Goal: Task Accomplishment & Management: Manage account settings

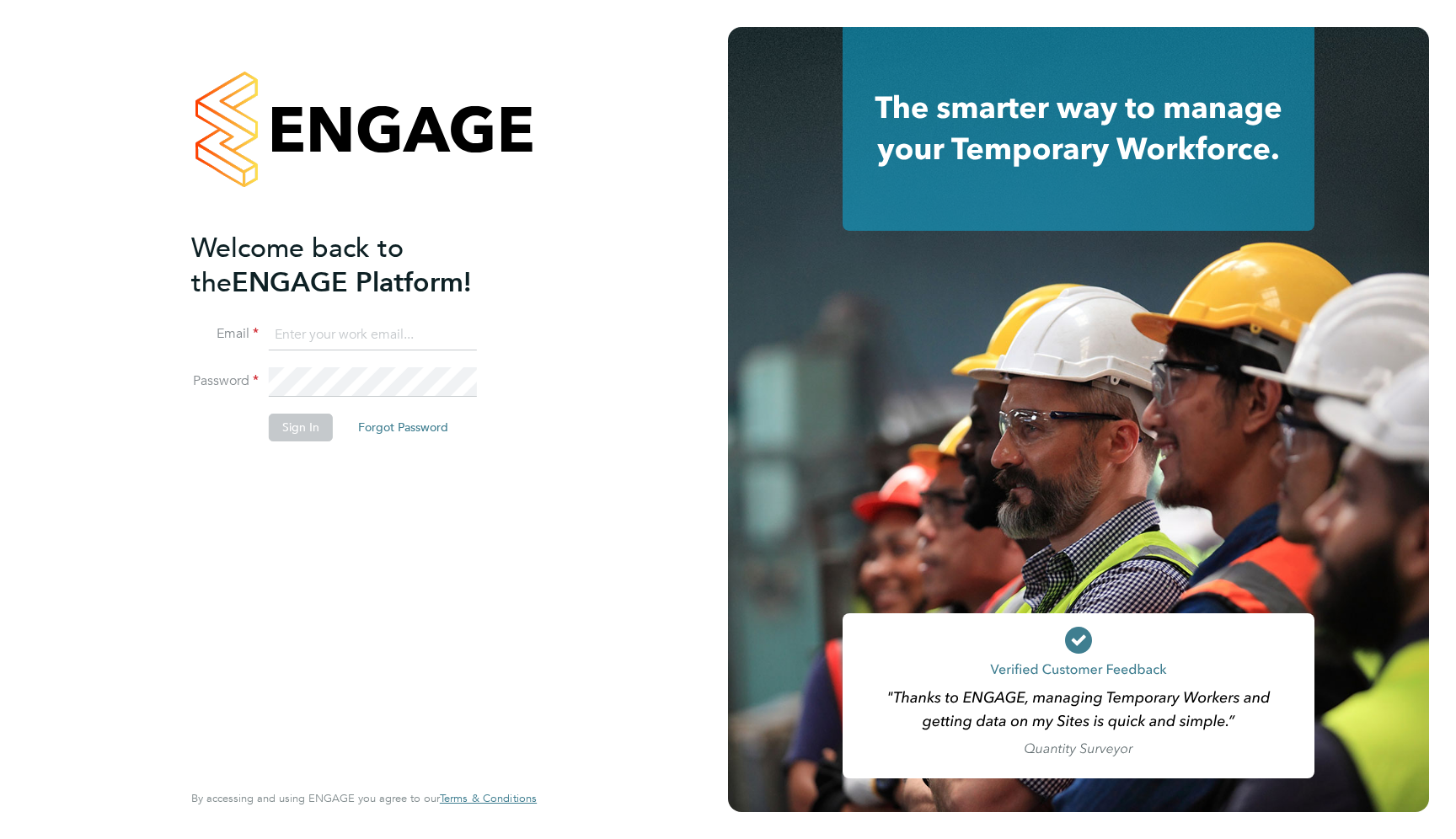
click at [353, 339] on input at bounding box center [373, 335] width 208 height 30
type input "support@engagelabs.io"
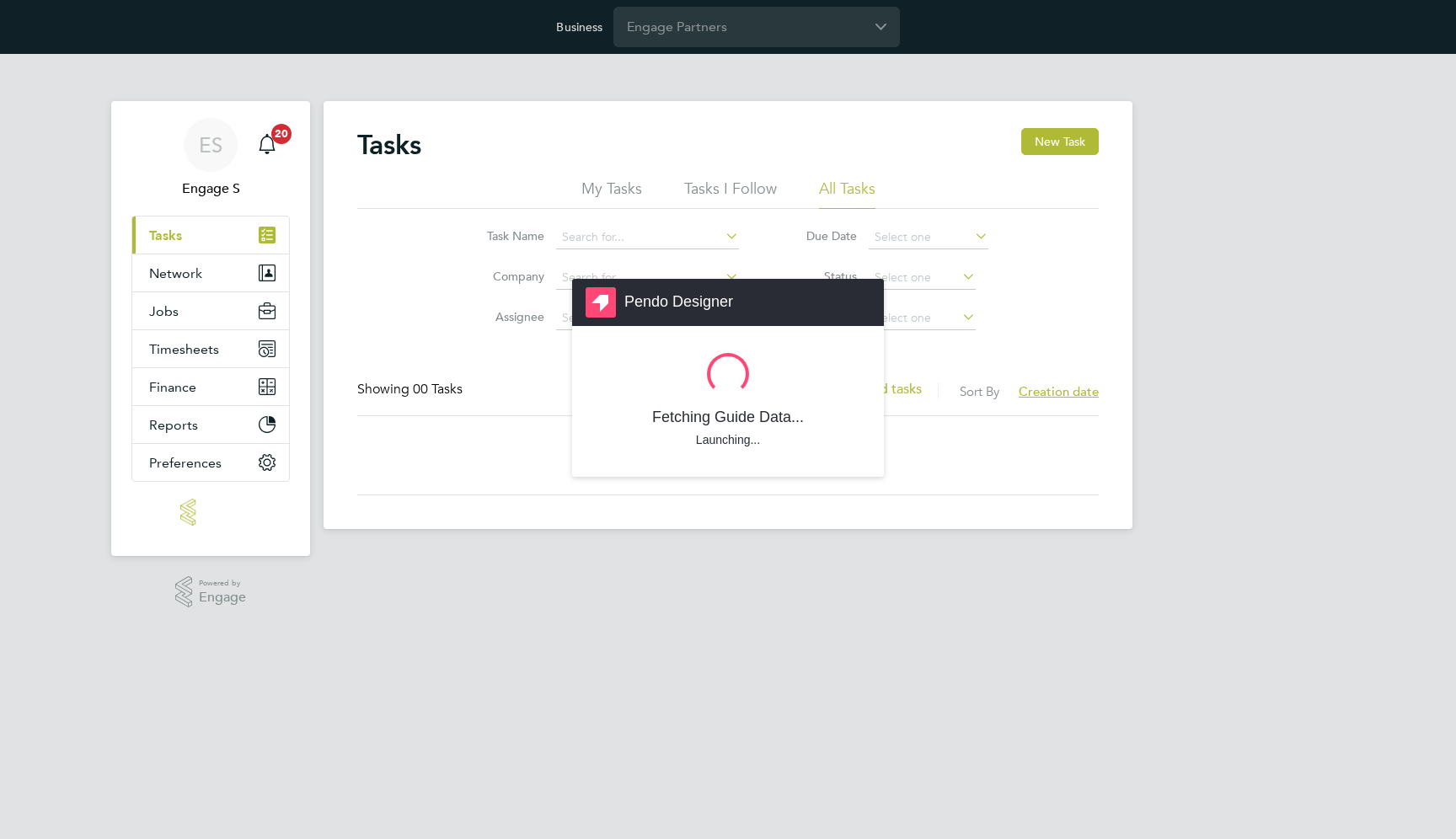
click at [734, 79] on div "Pendo Designer Fetching Guide Data... Launching..." at bounding box center [728, 420] width 1456 height 839
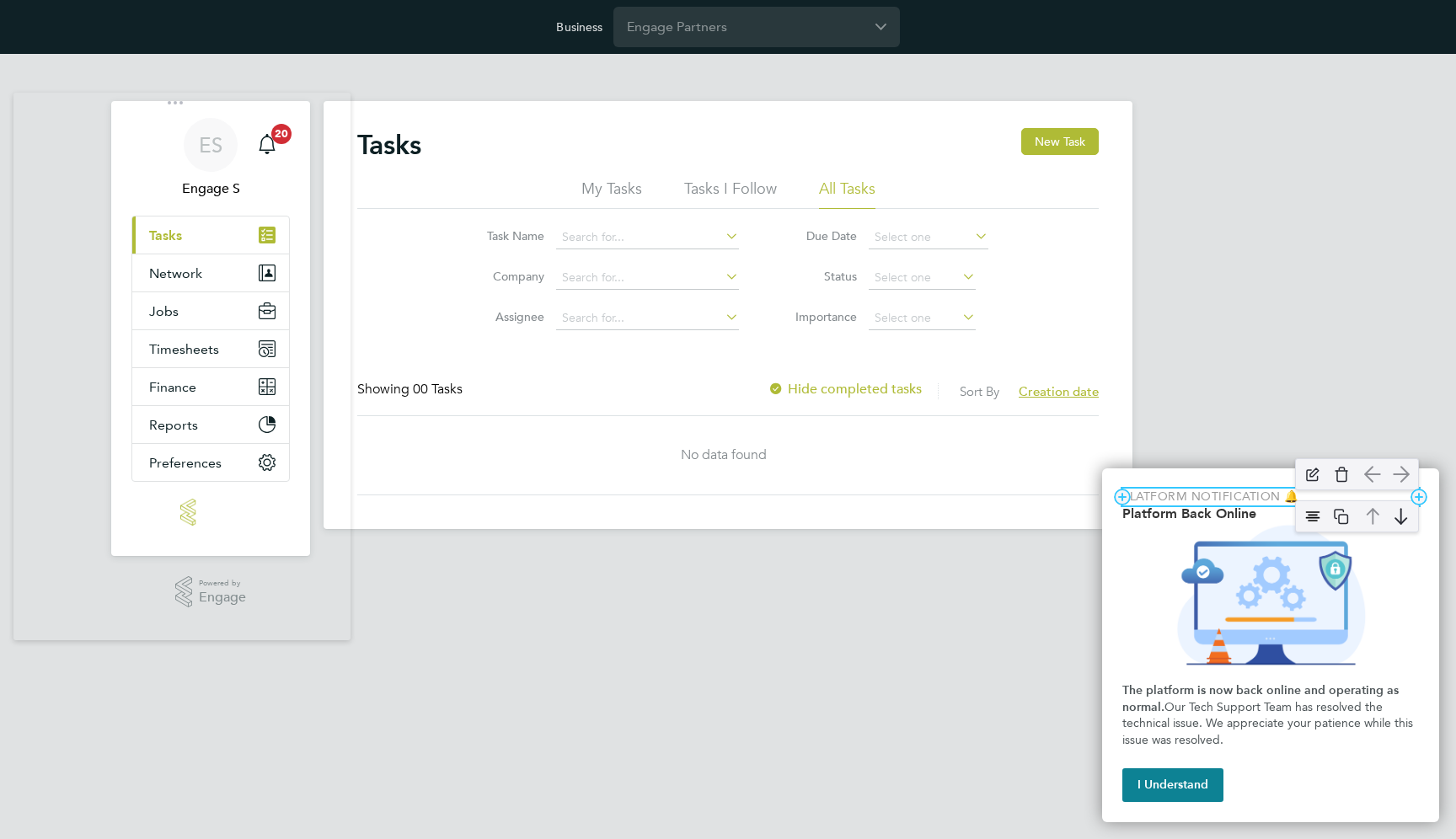
click at [1138, 495] on p "Platform Notification 🔔" at bounding box center [1270, 497] width 296 height 17
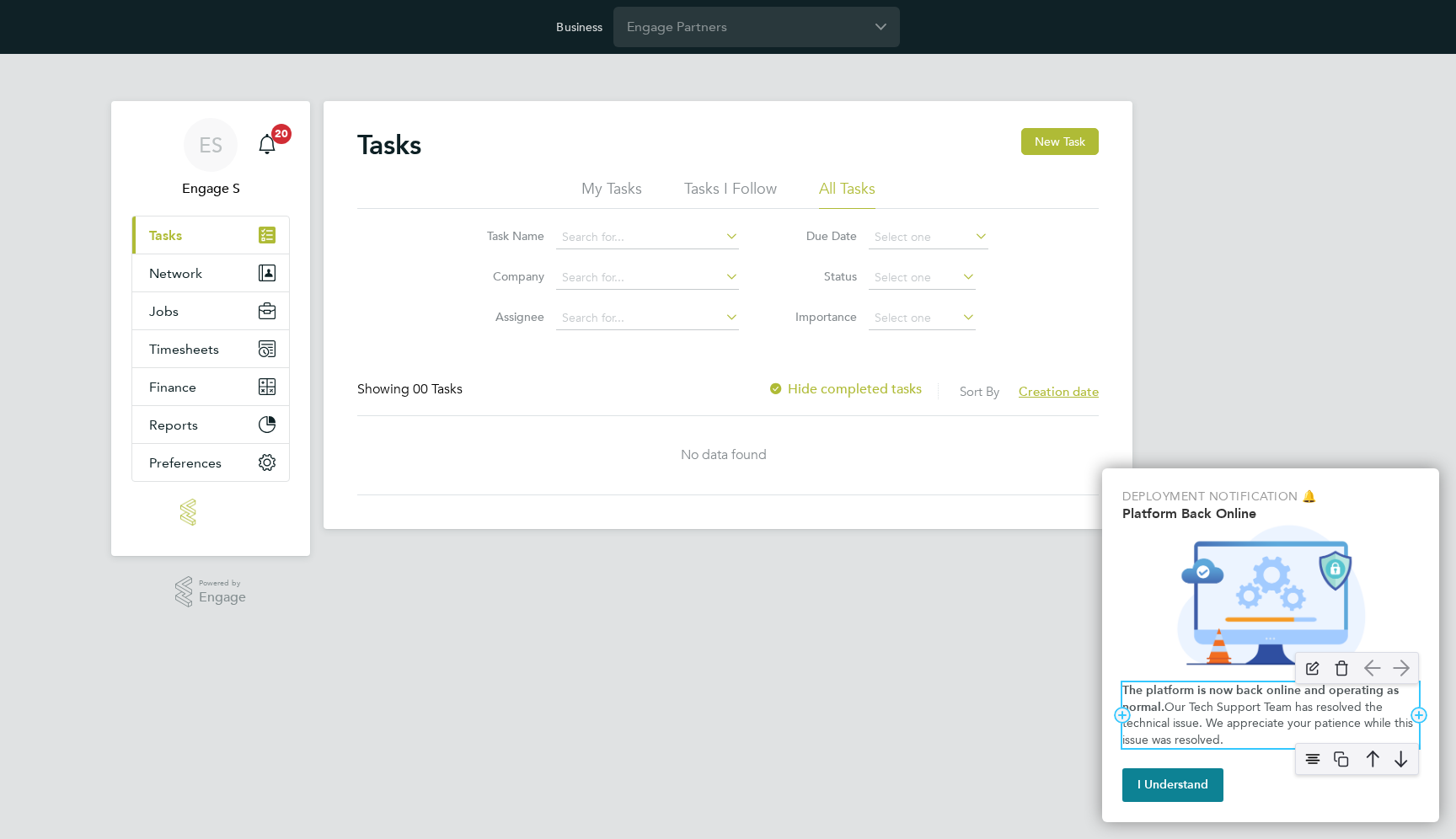
click at [1160, 710] on strong "The platform is now back online and operating as normal." at bounding box center [1262, 698] width 280 height 31
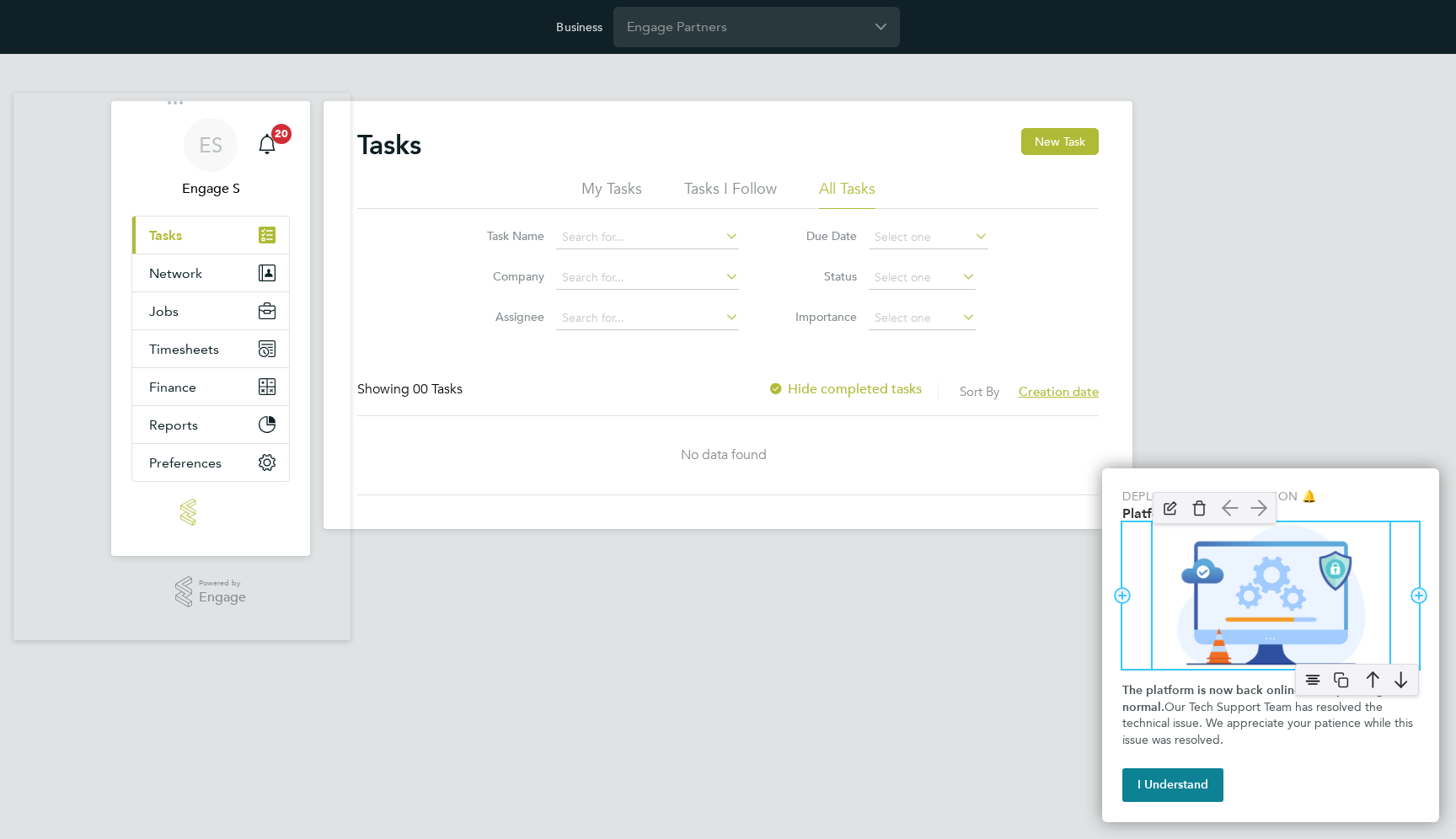
click at [1214, 592] on img "Platform Back Online" at bounding box center [1271, 594] width 237 height 146
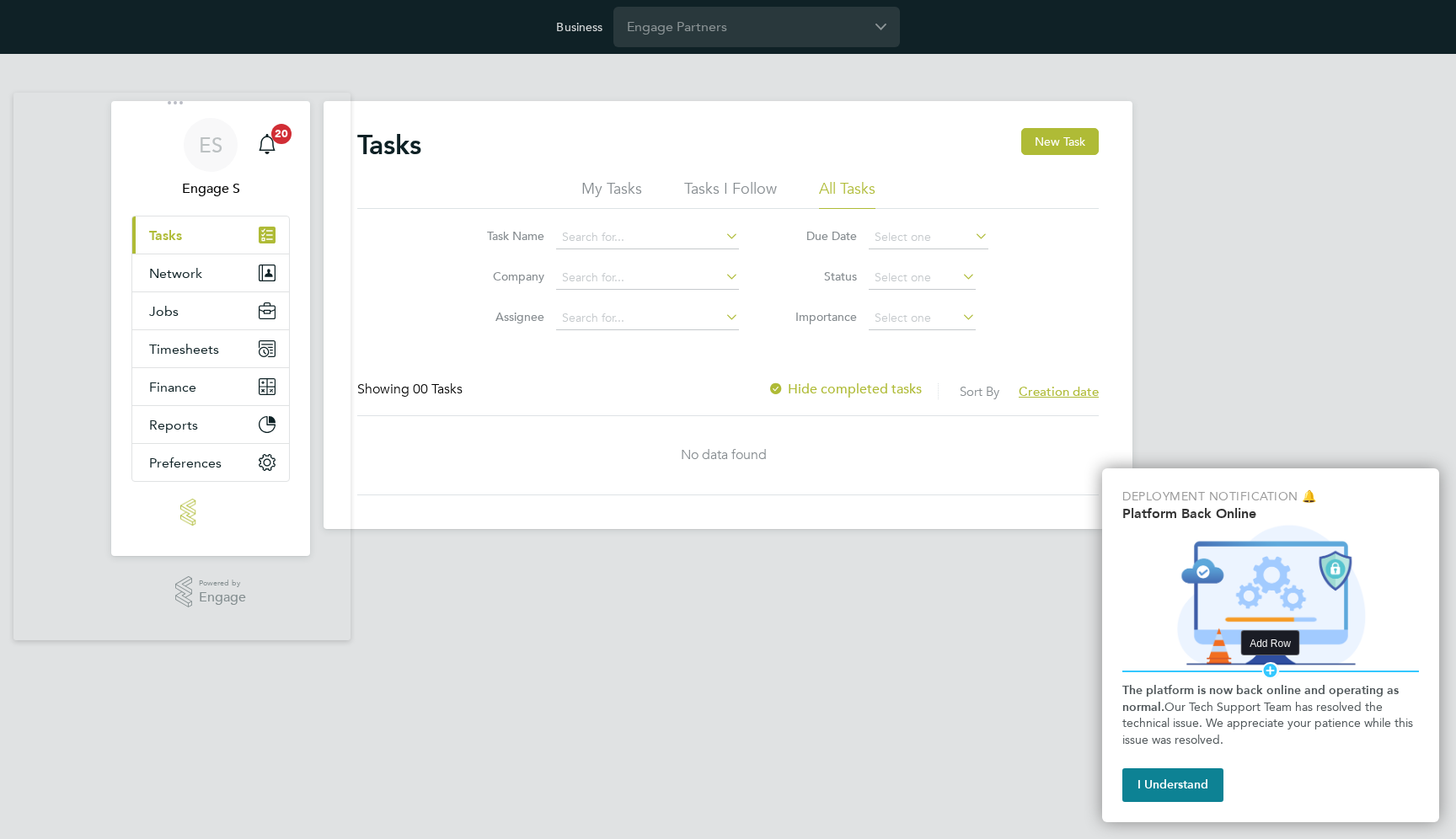
click at [1274, 672] on div "Add Row" at bounding box center [1270, 670] width 17 height 17
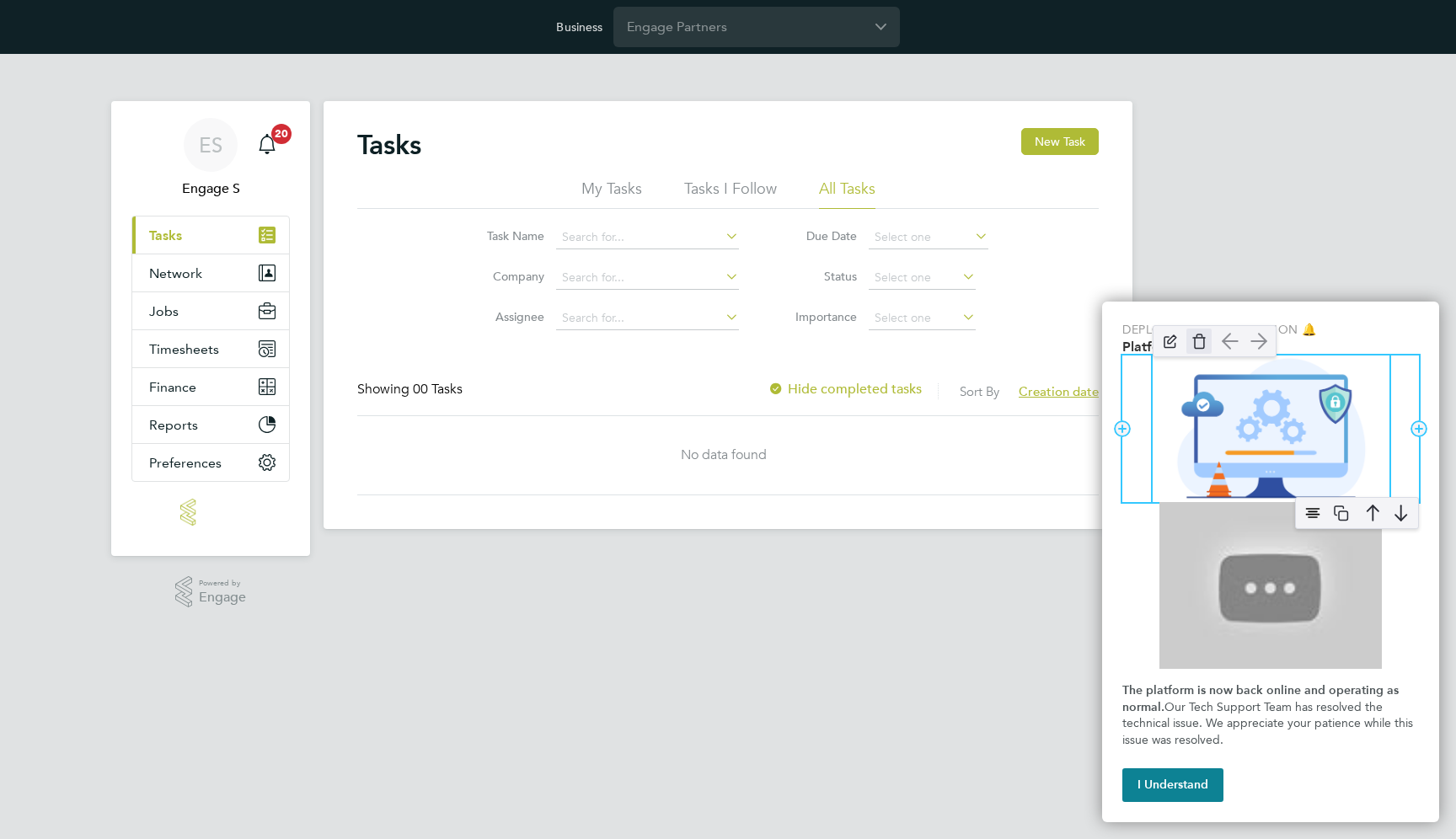
click at [1196, 344] on img "Platform Back Online" at bounding box center [1198, 340] width 25 height 25
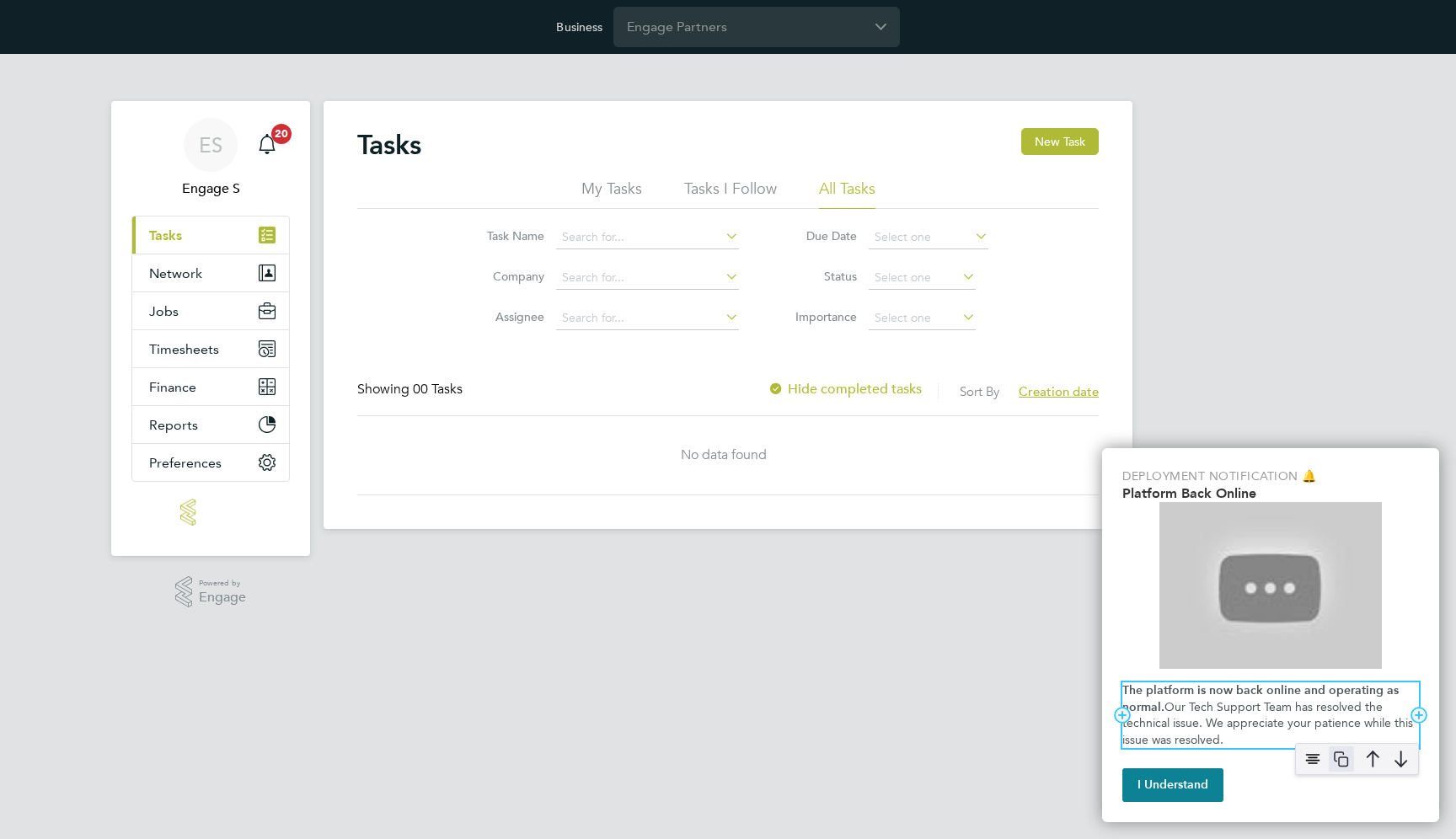
click at [1341, 759] on img "Platform Back Online" at bounding box center [1340, 758] width 25 height 25
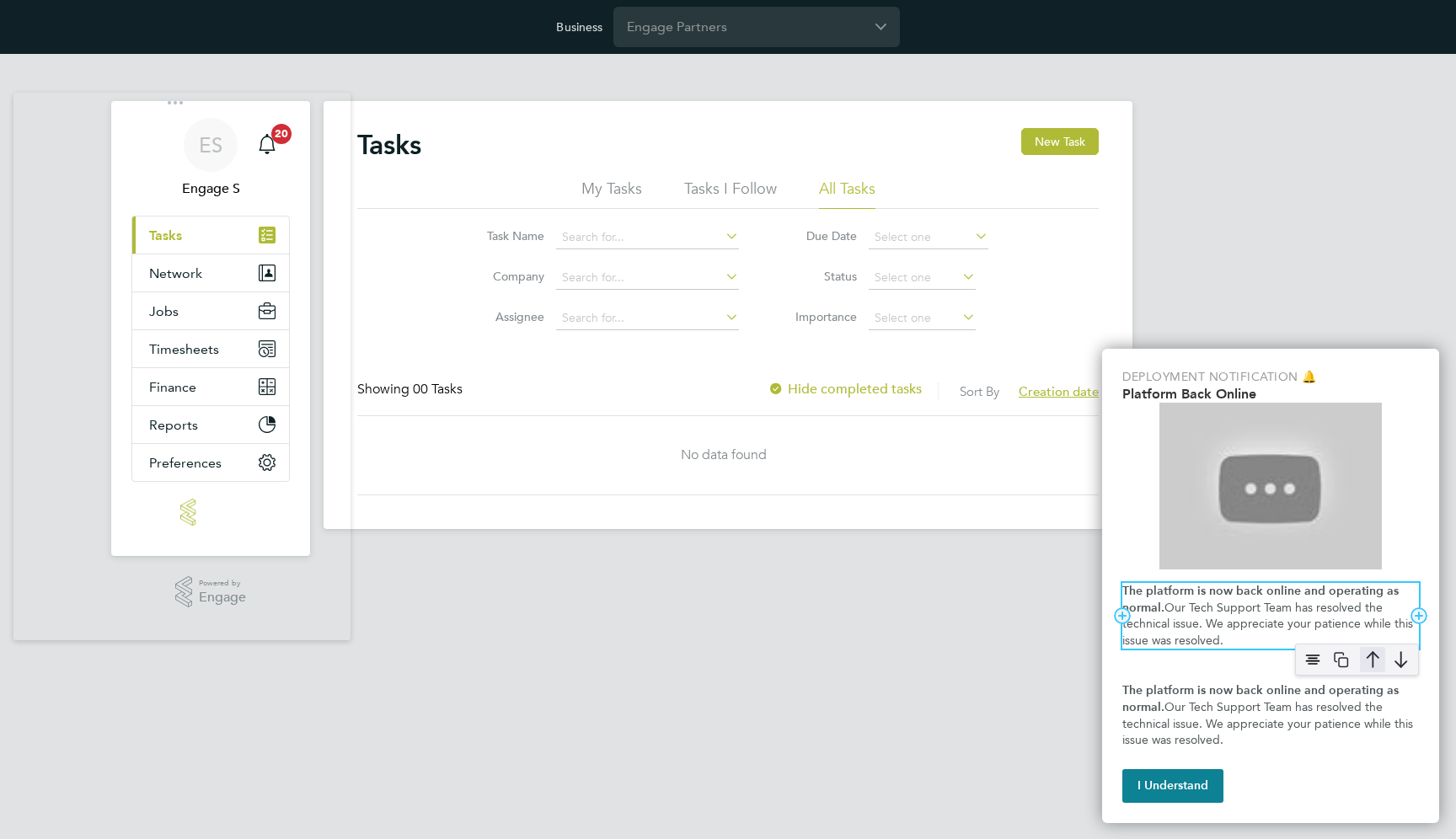
click at [1376, 649] on img "Platform Back Online" at bounding box center [1371, 659] width 25 height 25
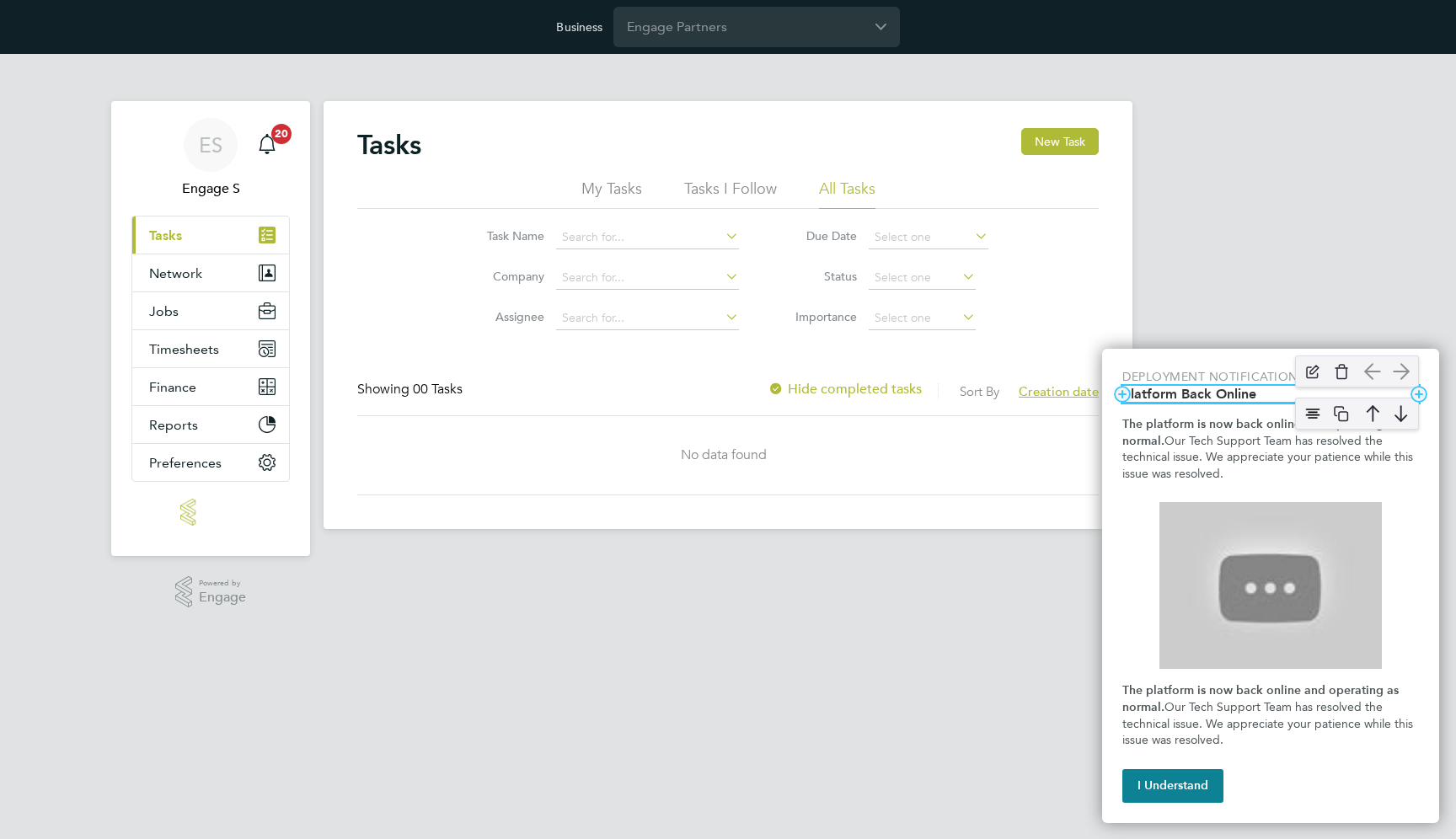
click at [1188, 393] on h2 "Platform Back Online" at bounding box center [1270, 393] width 296 height 16
click at [1307, 410] on img "Platform Back Online" at bounding box center [1312, 413] width 25 height 25
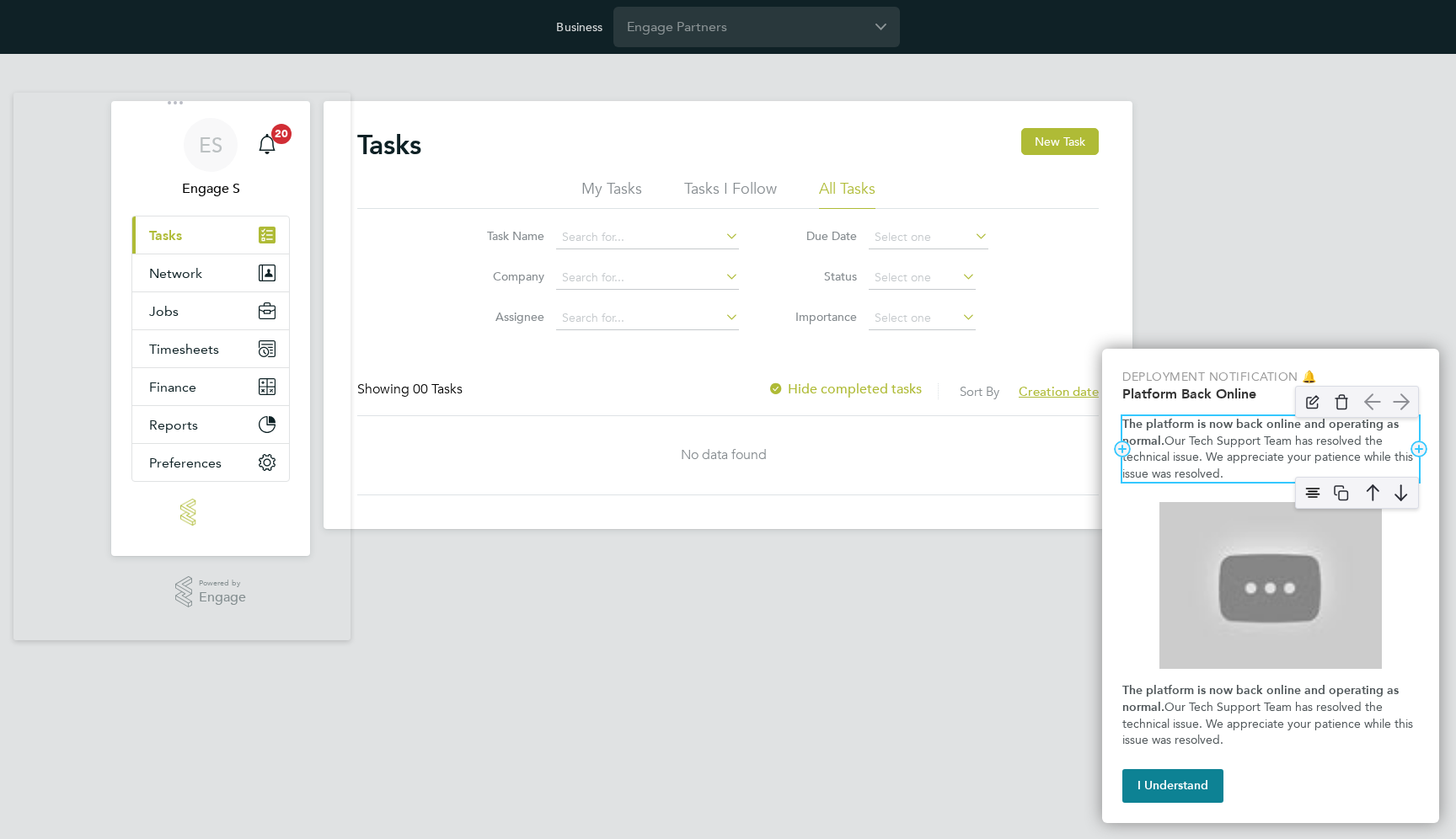
click at [1241, 419] on strong "The platform is now back online and operating as normal." at bounding box center [1262, 432] width 280 height 31
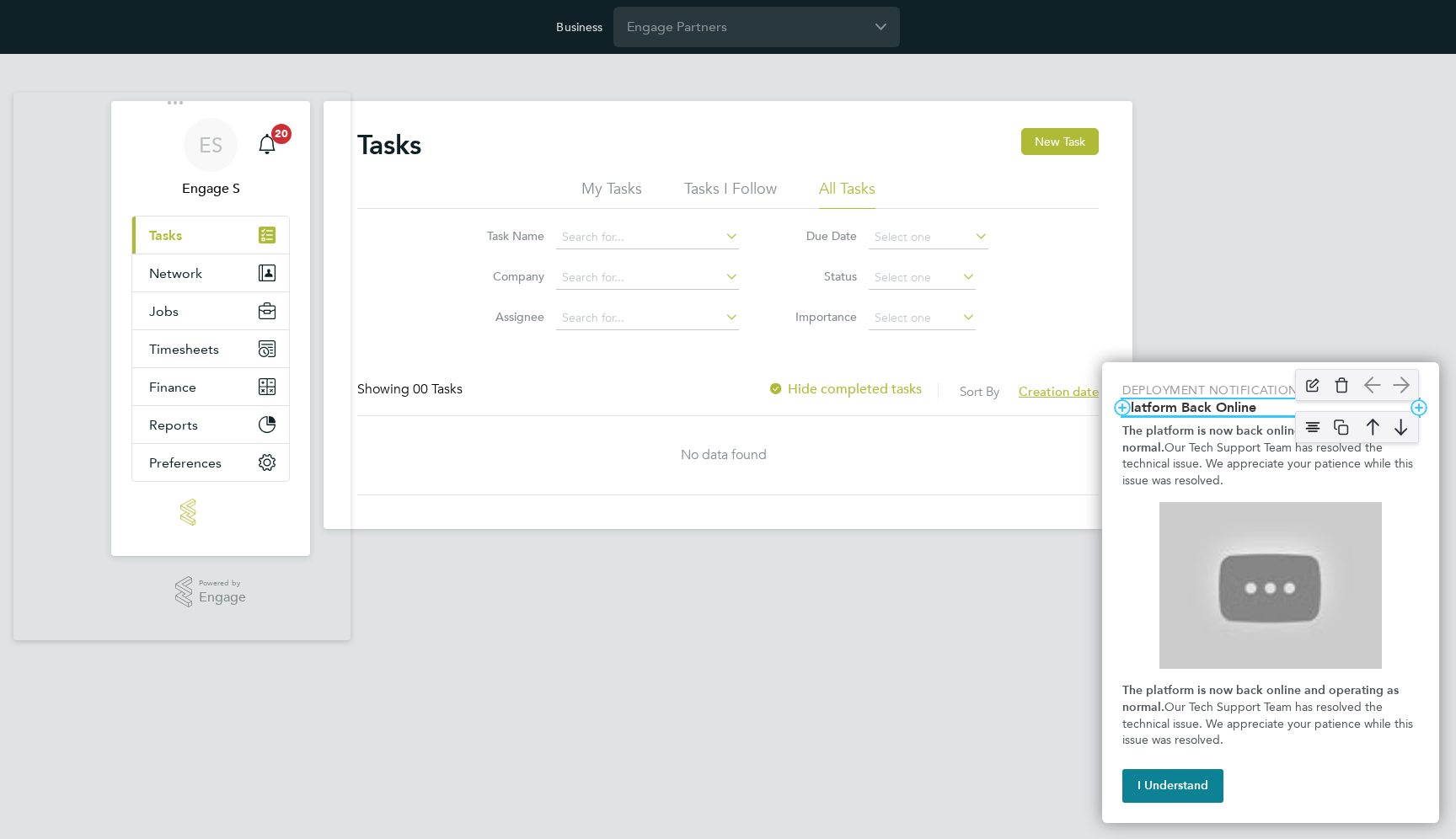
click at [1174, 404] on h2 "Platform Back Online" at bounding box center [1270, 407] width 296 height 16
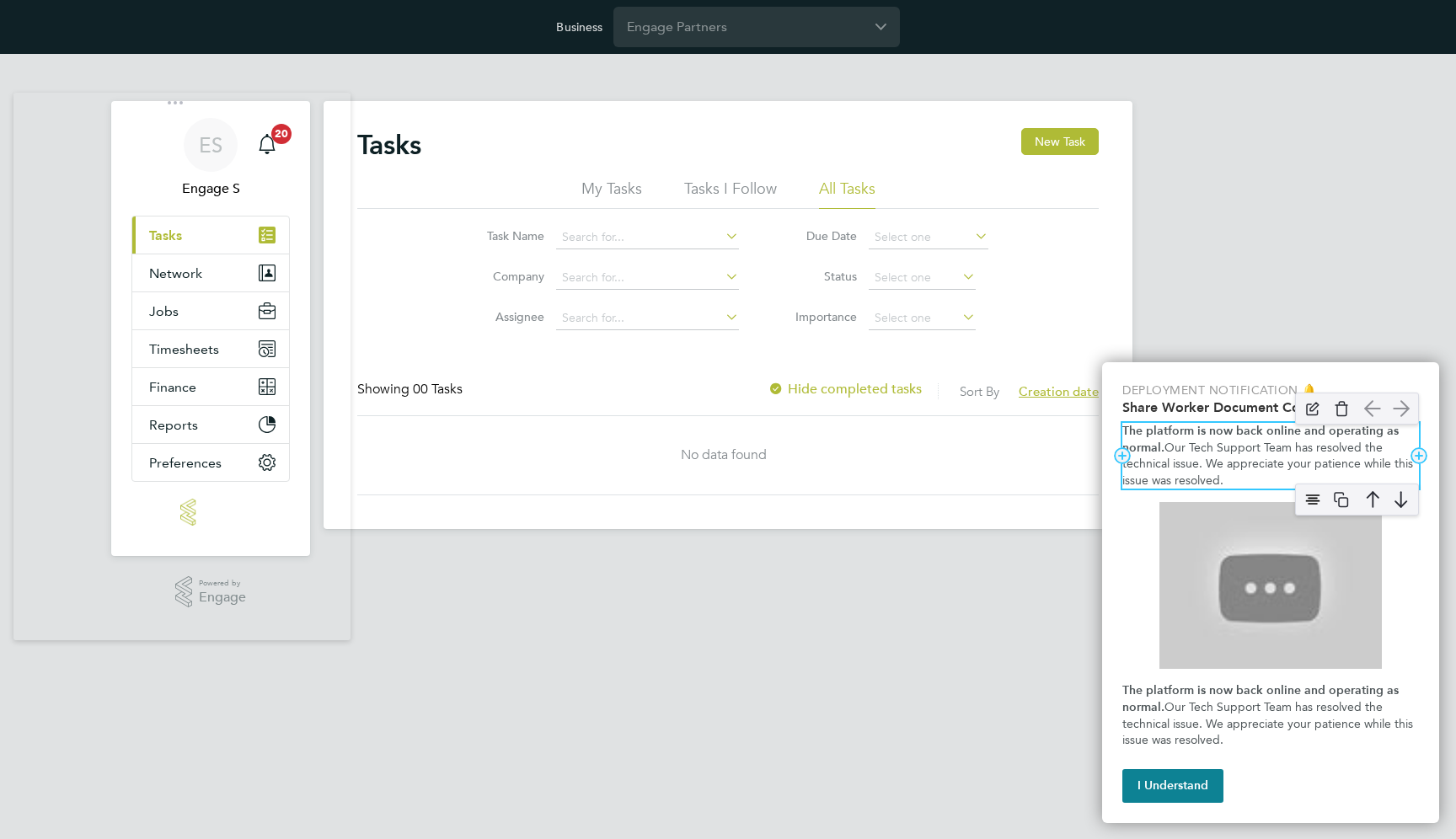
click at [1231, 474] on p "The platform is now back online and operating as normal. Our Tech Support Team …" at bounding box center [1270, 454] width 296 height 65
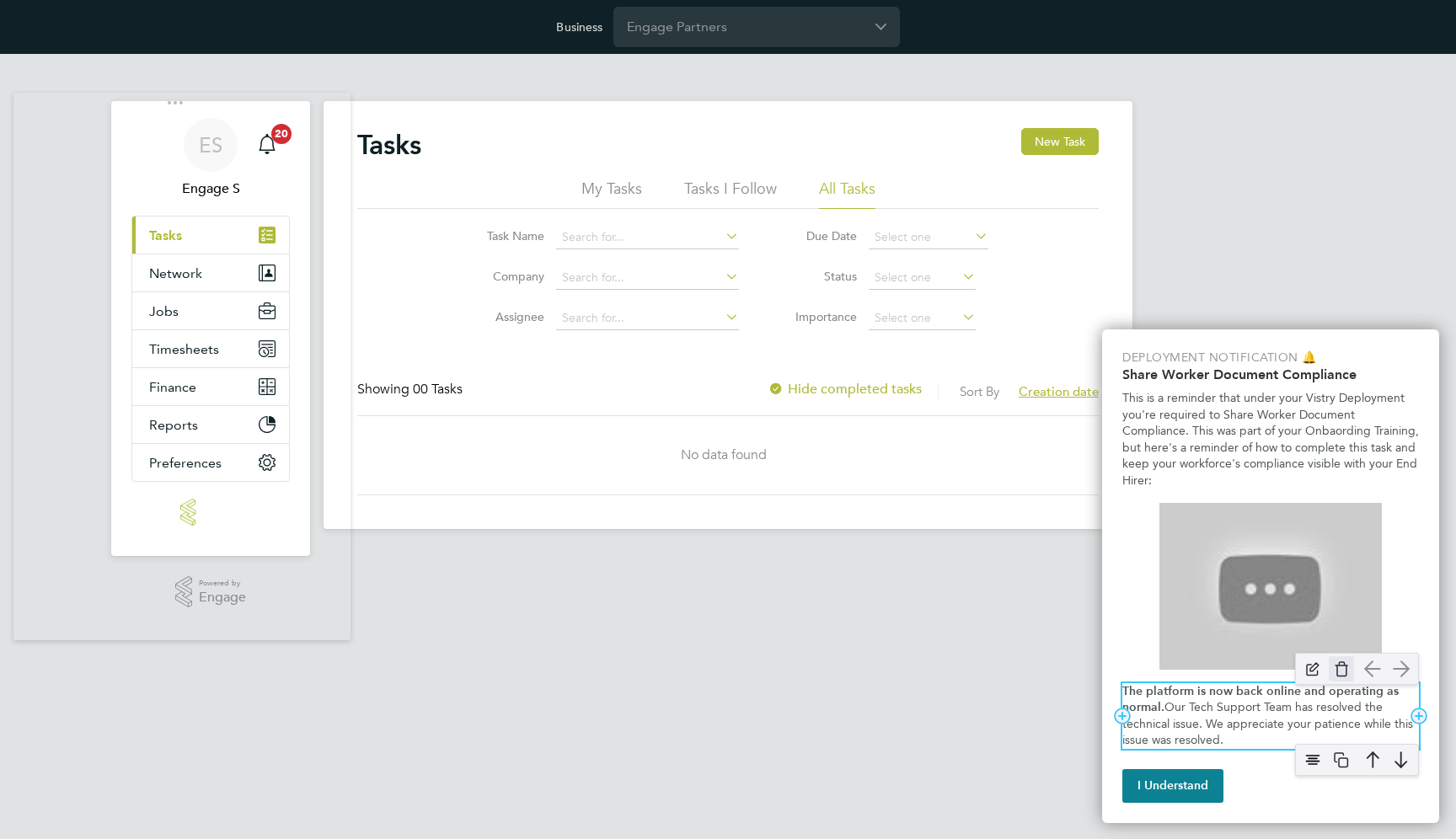
click at [1336, 666] on img "Platform Back Online" at bounding box center [1340, 668] width 25 height 25
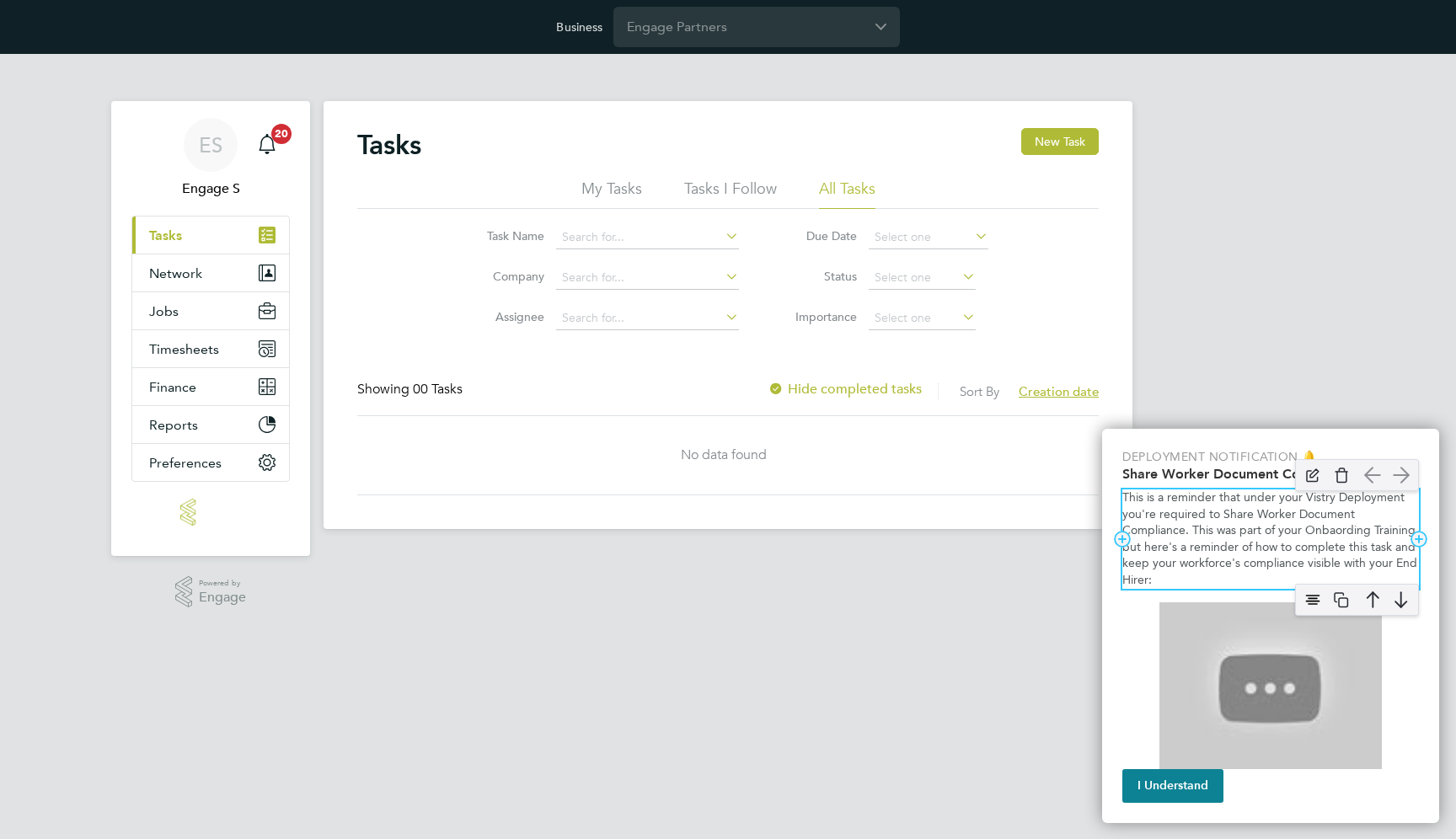
click at [1286, 568] on p "This is a reminder that under your Vistry Deployment you're required to Share W…" at bounding box center [1270, 539] width 296 height 99
click at [1243, 522] on p "This is a reminder that under your Vistry Deployment you're required to Share W…" at bounding box center [1270, 539] width 296 height 99
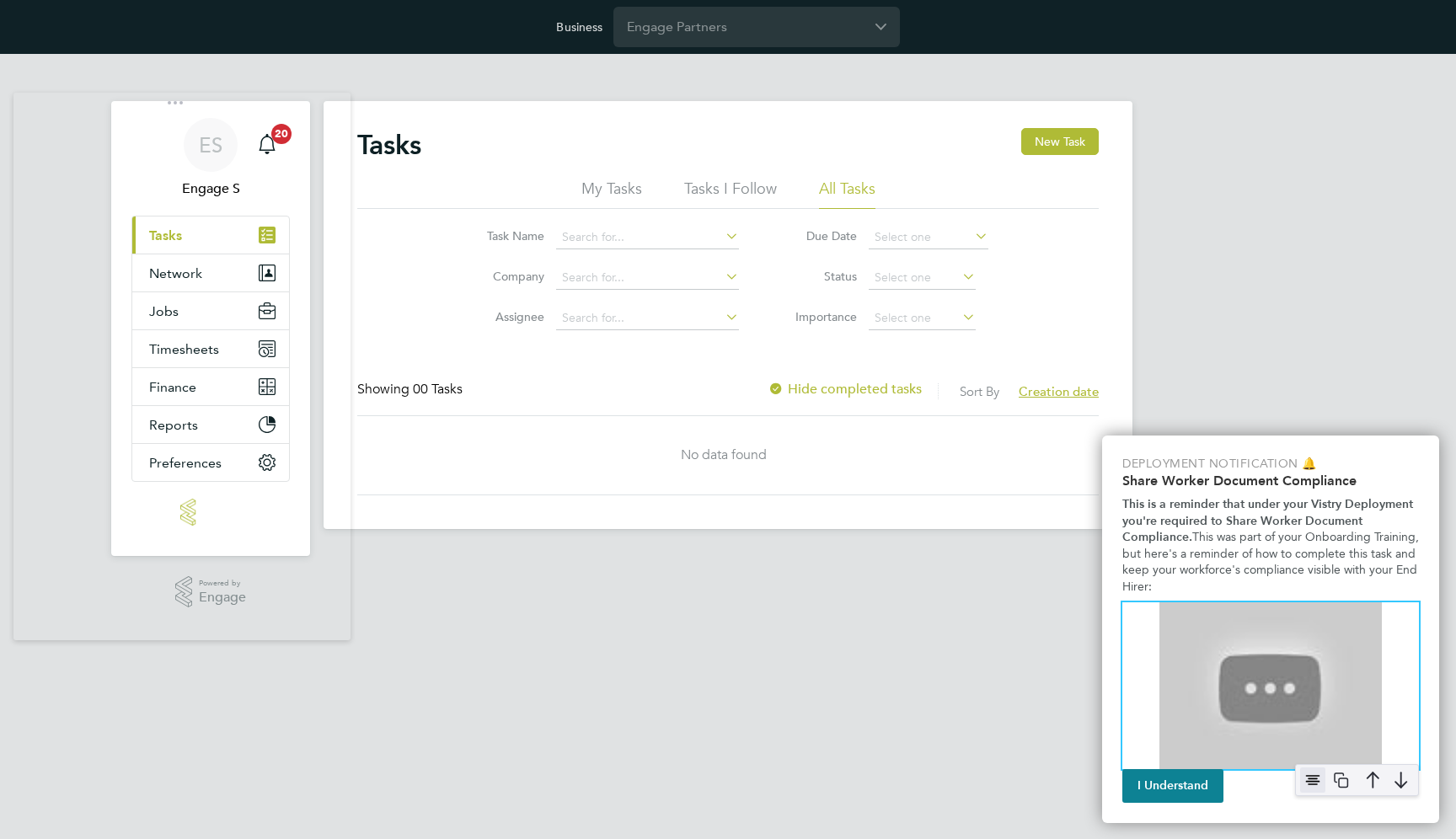
click at [1310, 784] on img "Platform Back Online" at bounding box center [1312, 779] width 25 height 25
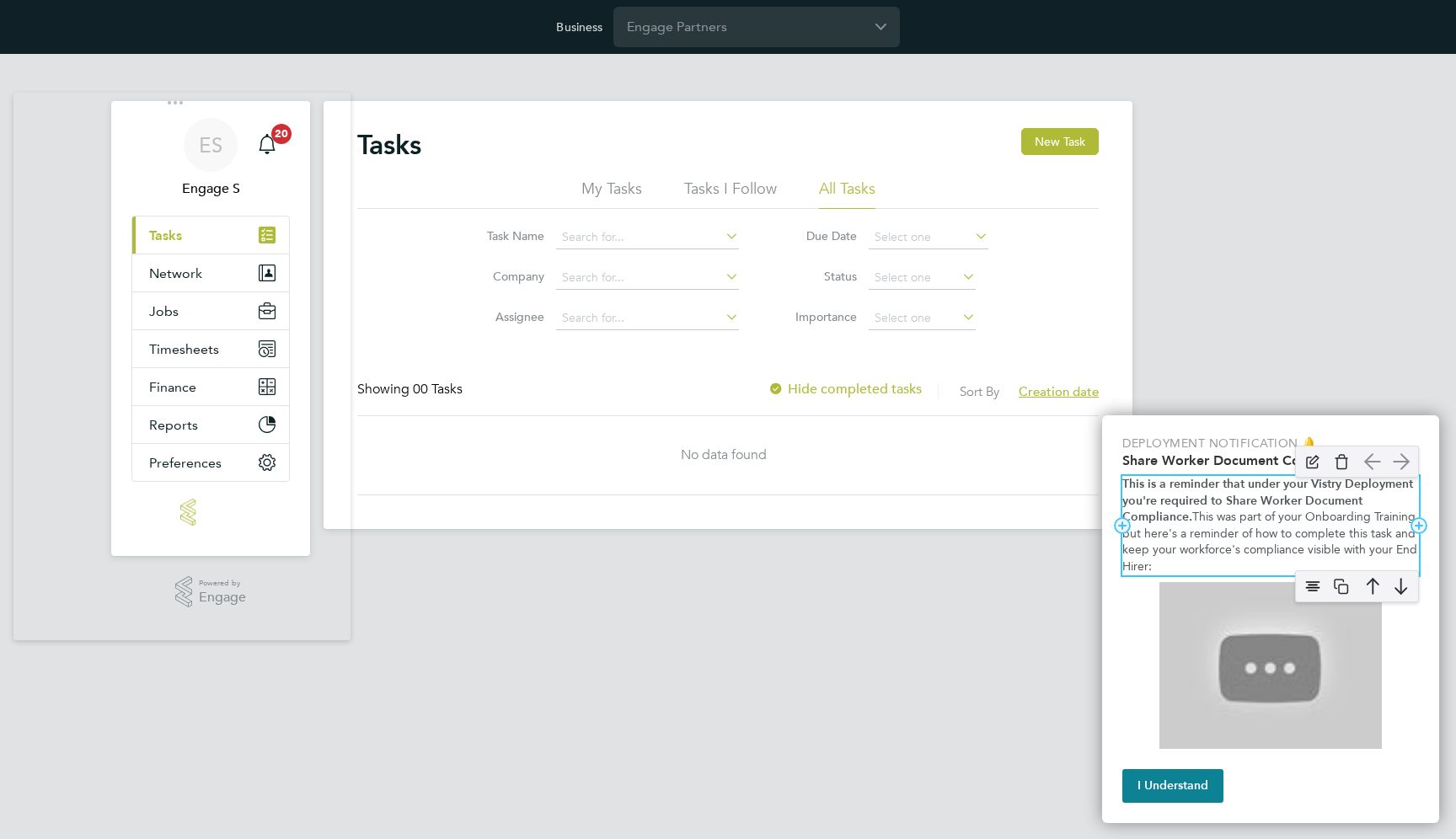
click at [1189, 561] on span "This was part of your Onboarding Training, but here's a reminder of how to comp…" at bounding box center [1272, 542] width 300 height 64
click at [1217, 547] on span "Watch the video below as a reminder from your initial Onboarding Training on ho…" at bounding box center [1272, 542] width 300 height 64
click at [1312, 591] on img "Platform Back Online" at bounding box center [1312, 585] width 25 height 25
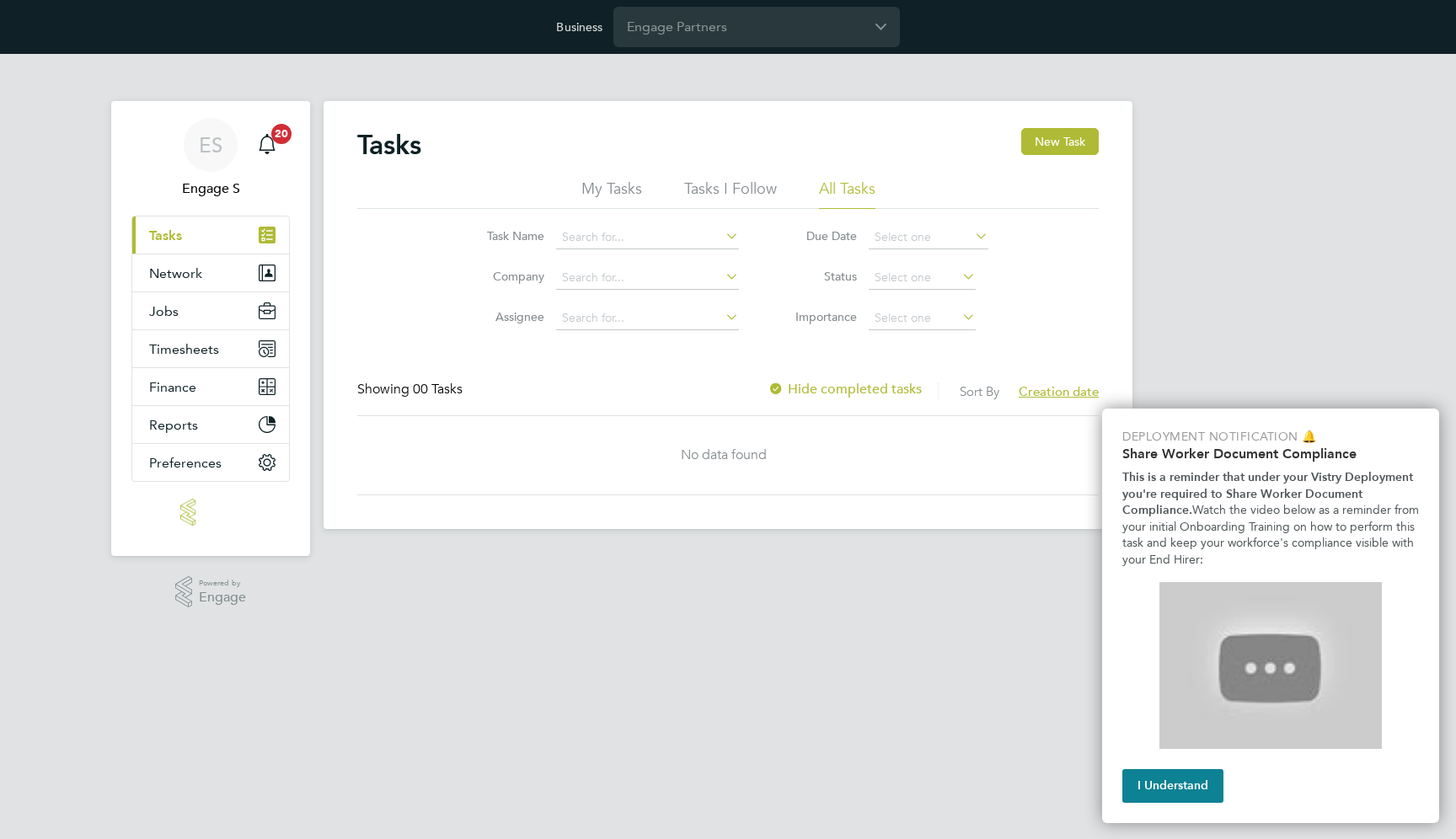
click at [1182, 205] on div "ES Engage S Notifications 20 Applications: Current page: Tasks Network Team Mem…" at bounding box center [728, 305] width 1456 height 501
click at [1159, 460] on h2 "Share Worker Document Compliance" at bounding box center [1270, 453] width 296 height 16
click at [1200, 454] on h2 "Share Worker Document Compliance" at bounding box center [1270, 453] width 296 height 16
click at [1165, 521] on span "Watch the video below as a reminder from your initial Onboarding Training on ho…" at bounding box center [1272, 534] width 300 height 64
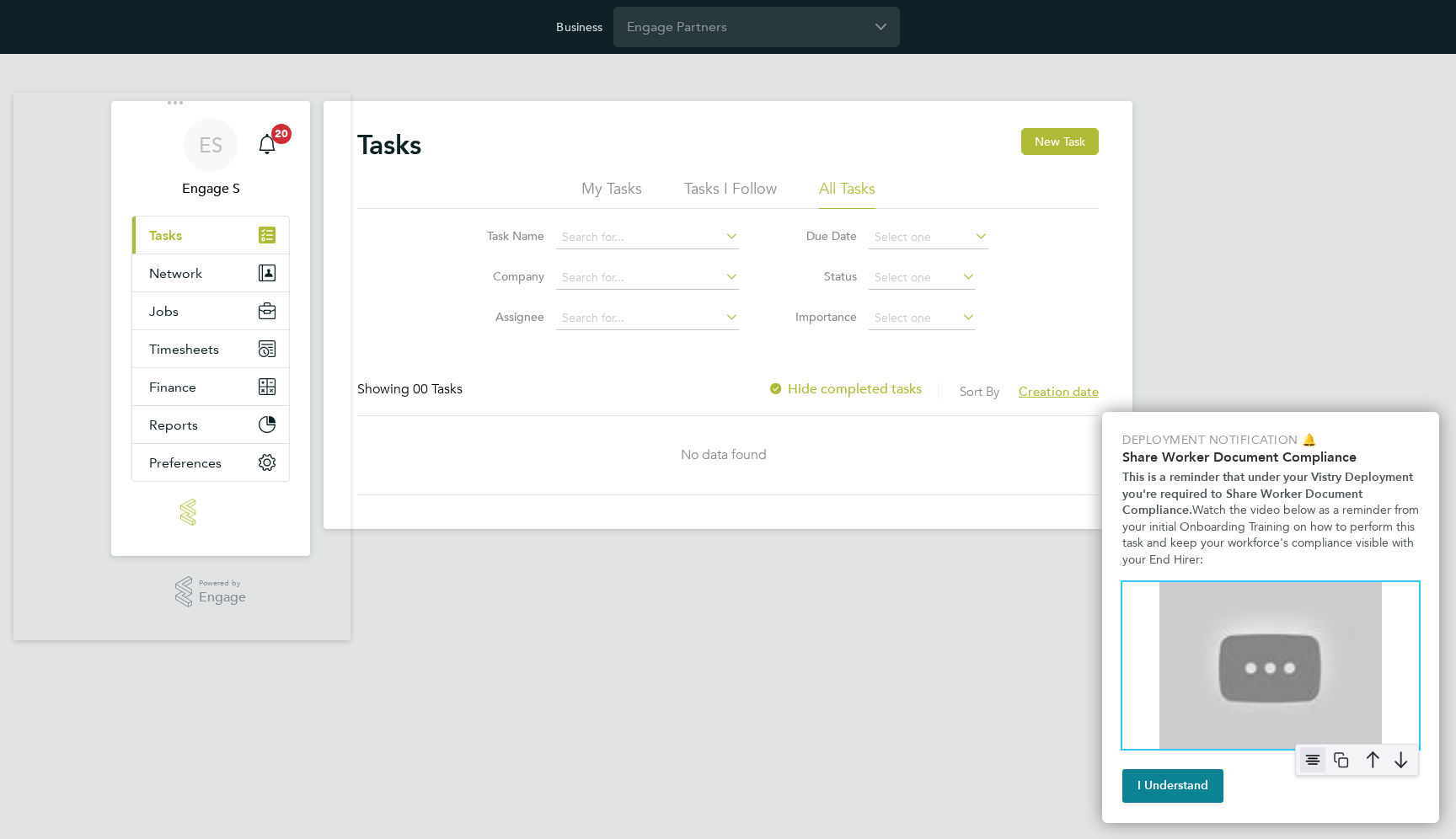
click at [1323, 751] on img "Platform Back Online" at bounding box center [1312, 759] width 25 height 25
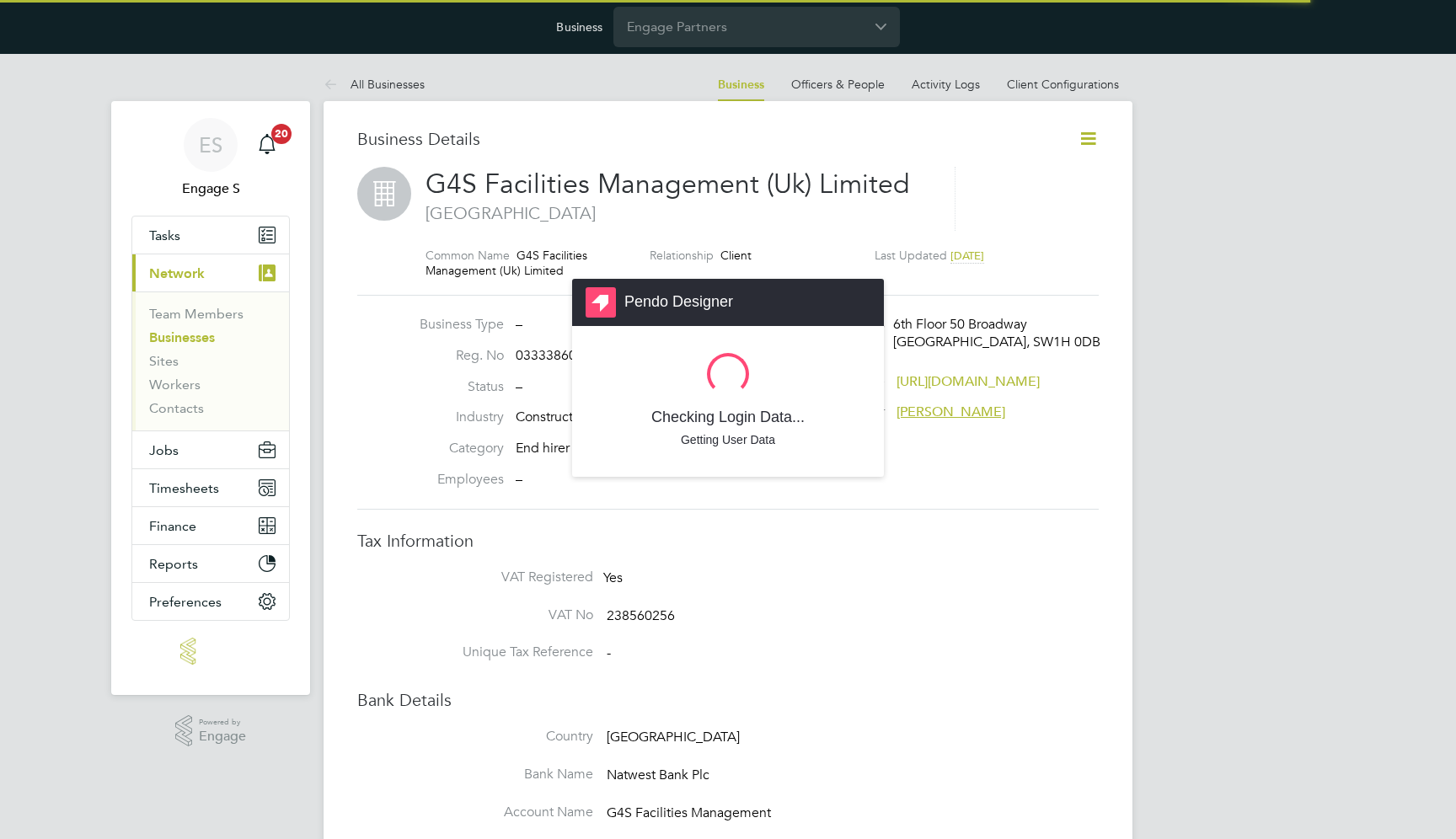
scroll to position [18, 363]
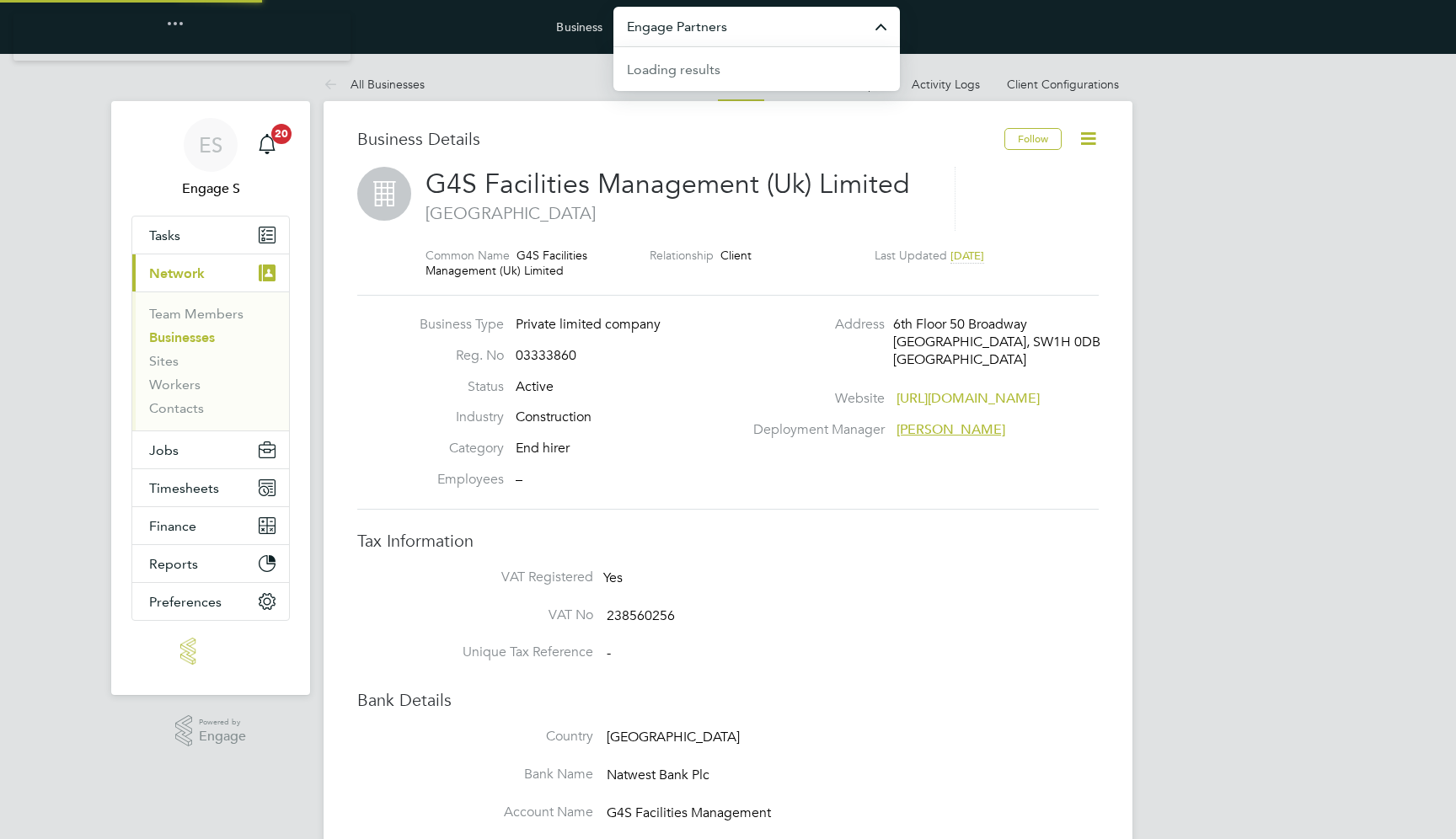
click at [737, 29] on input "Engage Partners" at bounding box center [756, 26] width 286 height 40
type input "4"
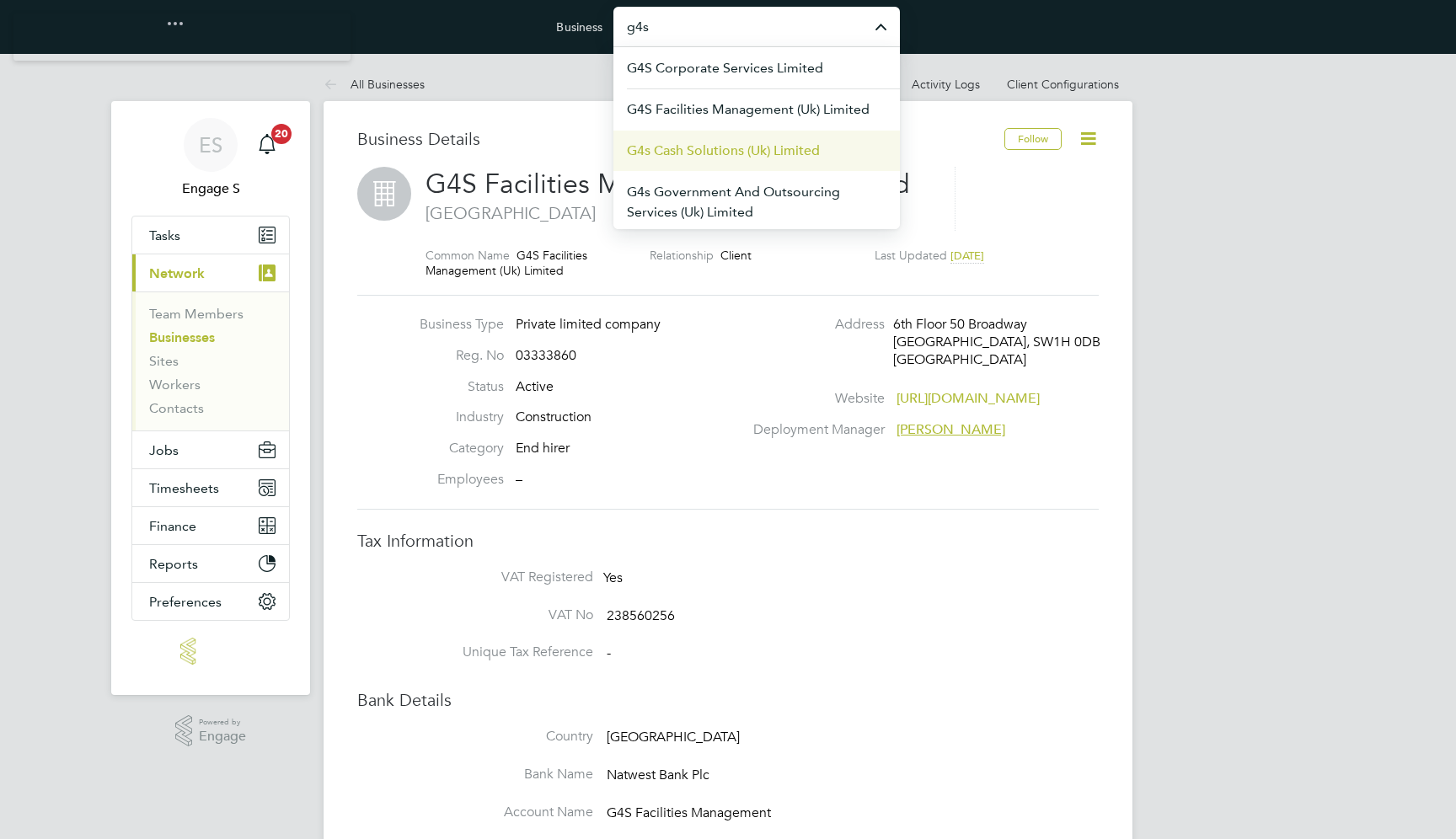
scroll to position [41, 0]
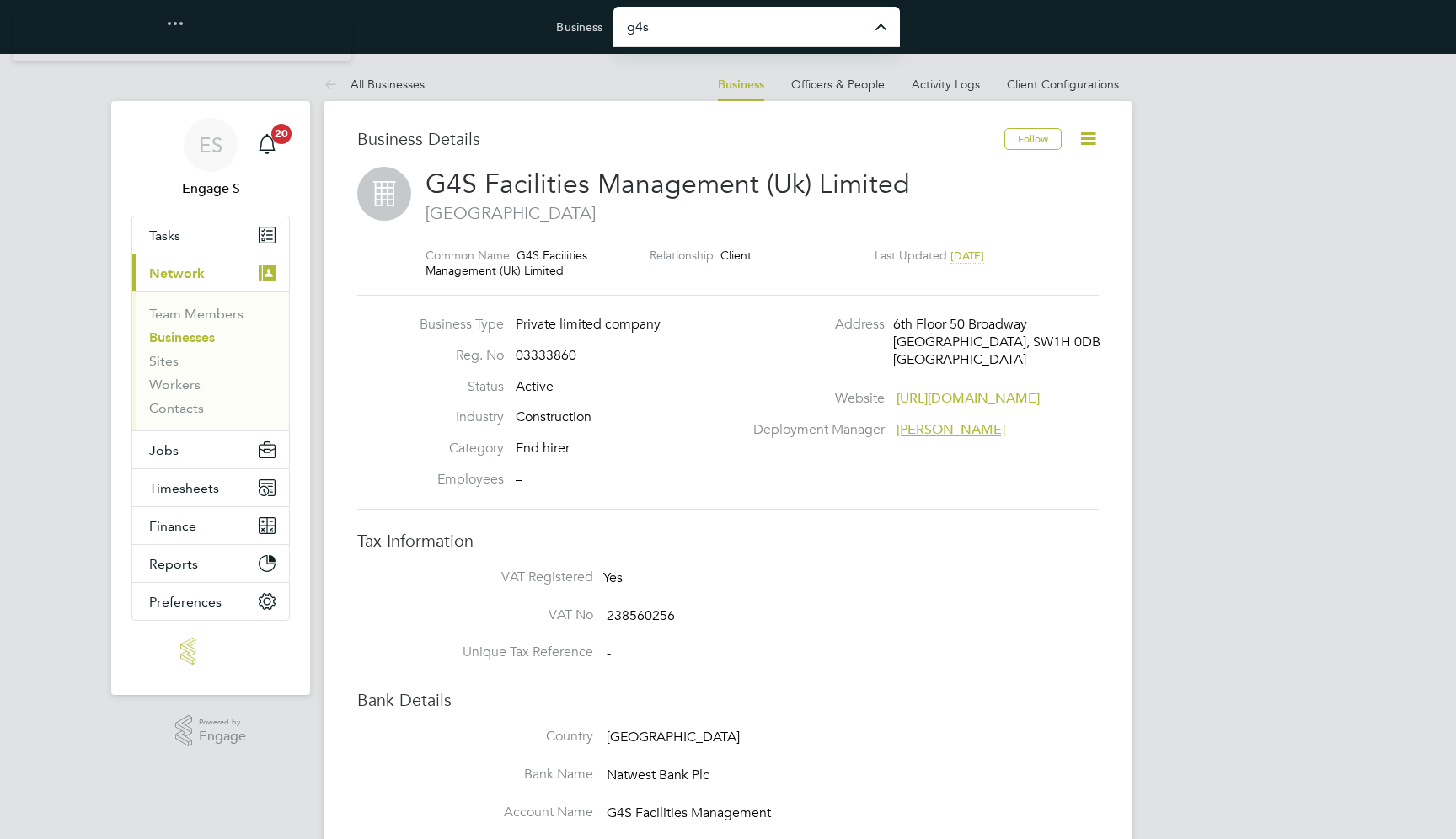
type input "G4S Facilities Management (Uk) Limited"
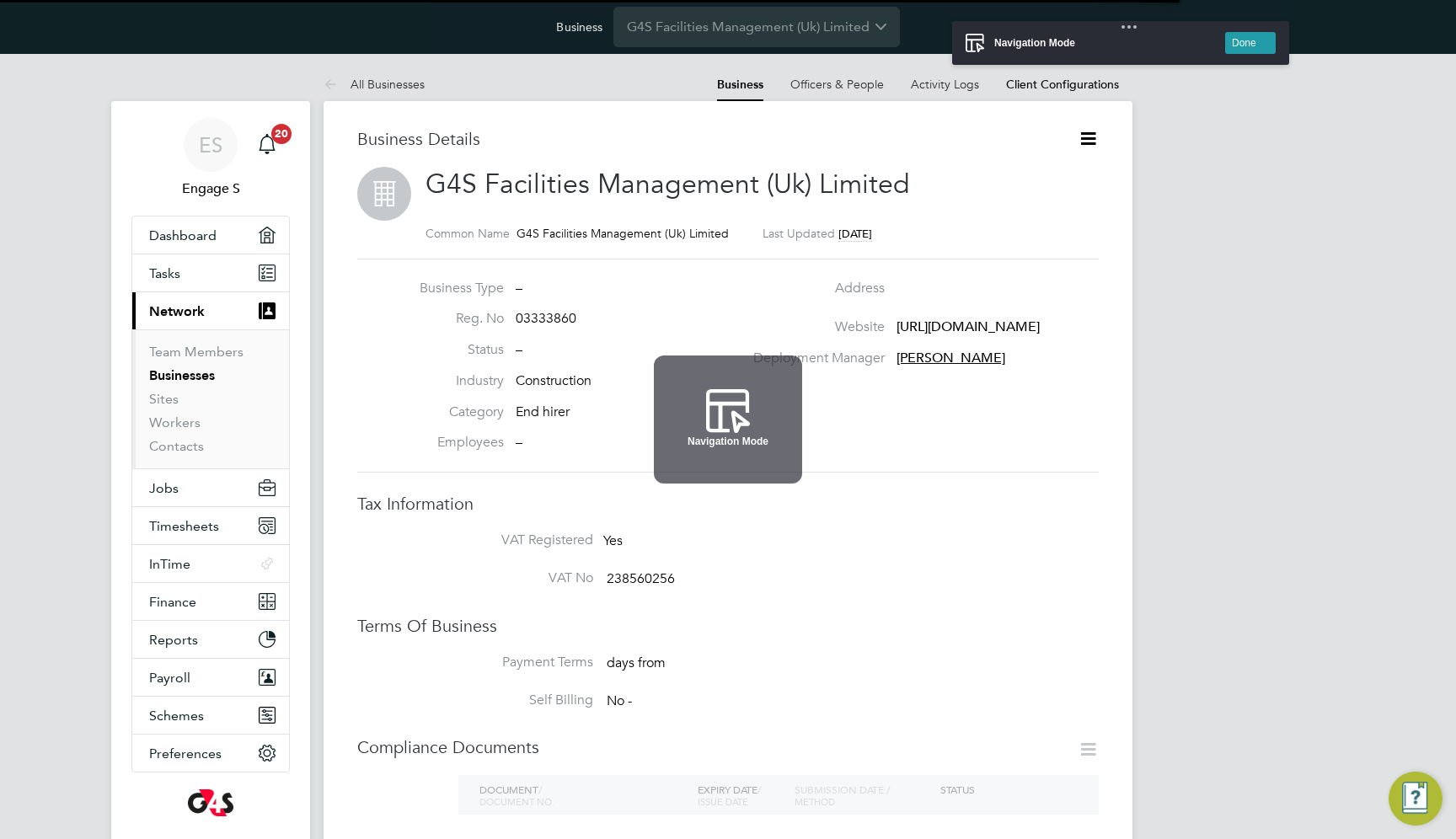
scroll to position [18, 363]
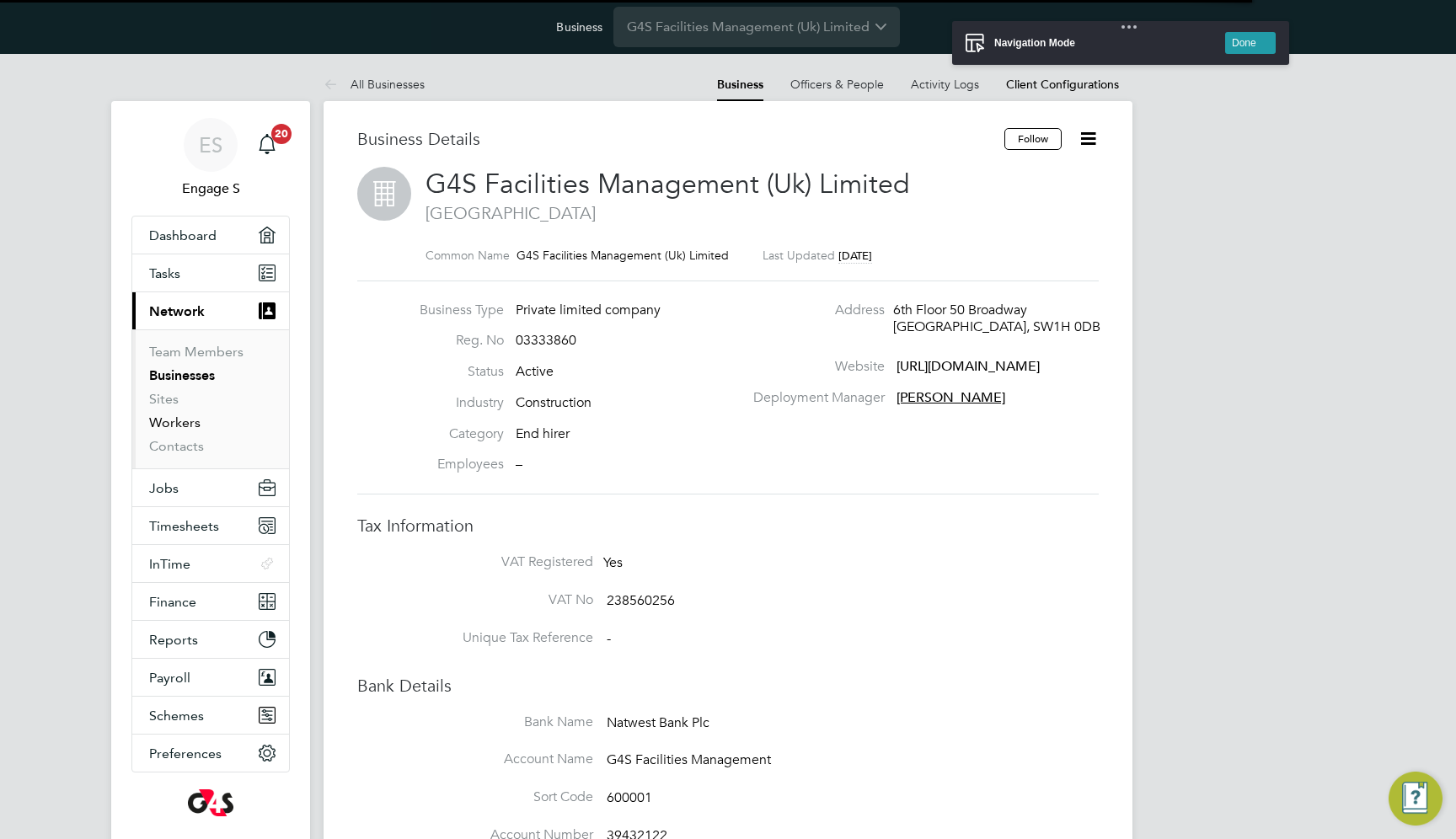
click at [176, 418] on link "Workers" at bounding box center [175, 421] width 52 height 16
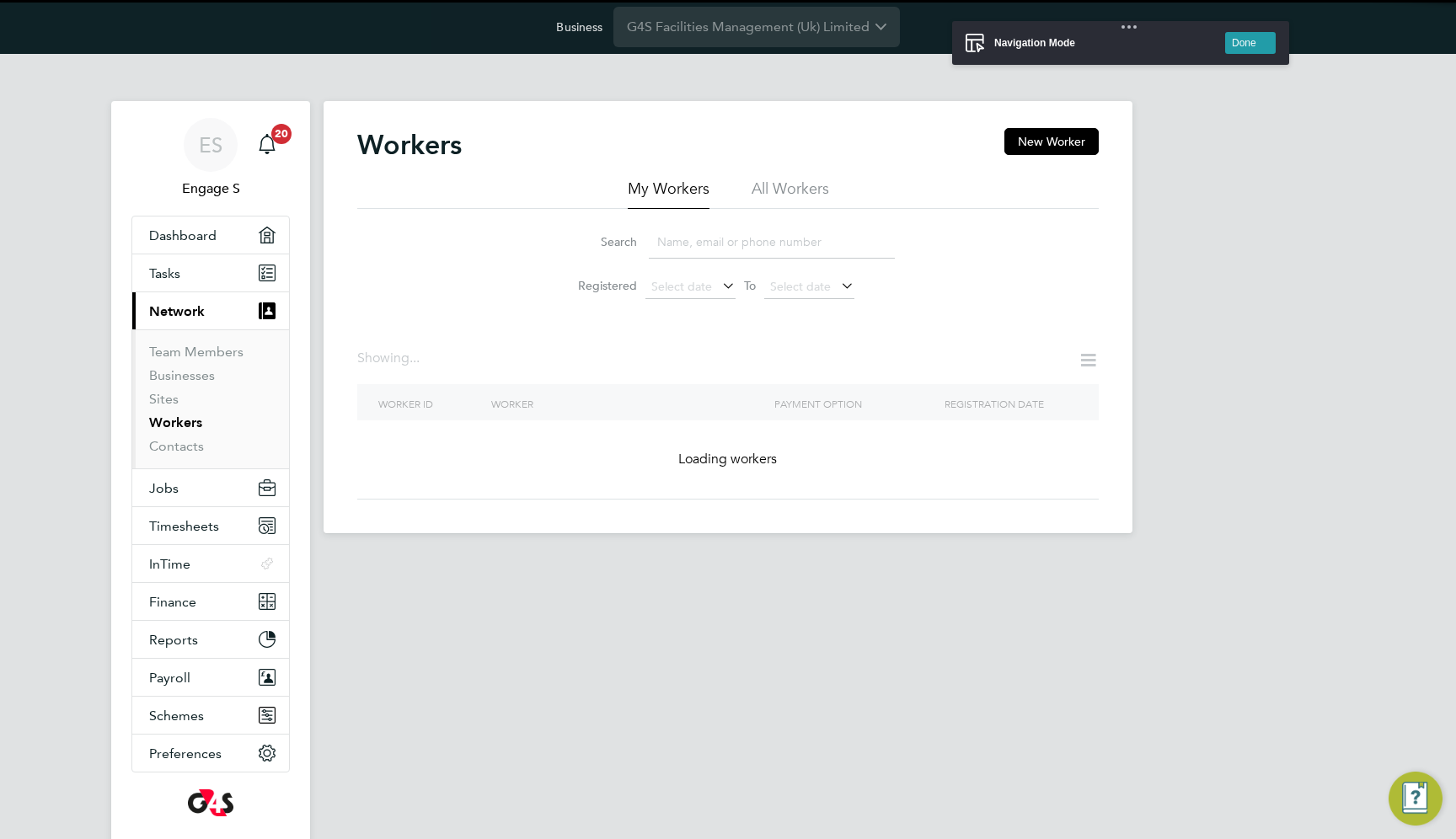
click at [814, 187] on li "All Workers" at bounding box center [790, 193] width 77 height 30
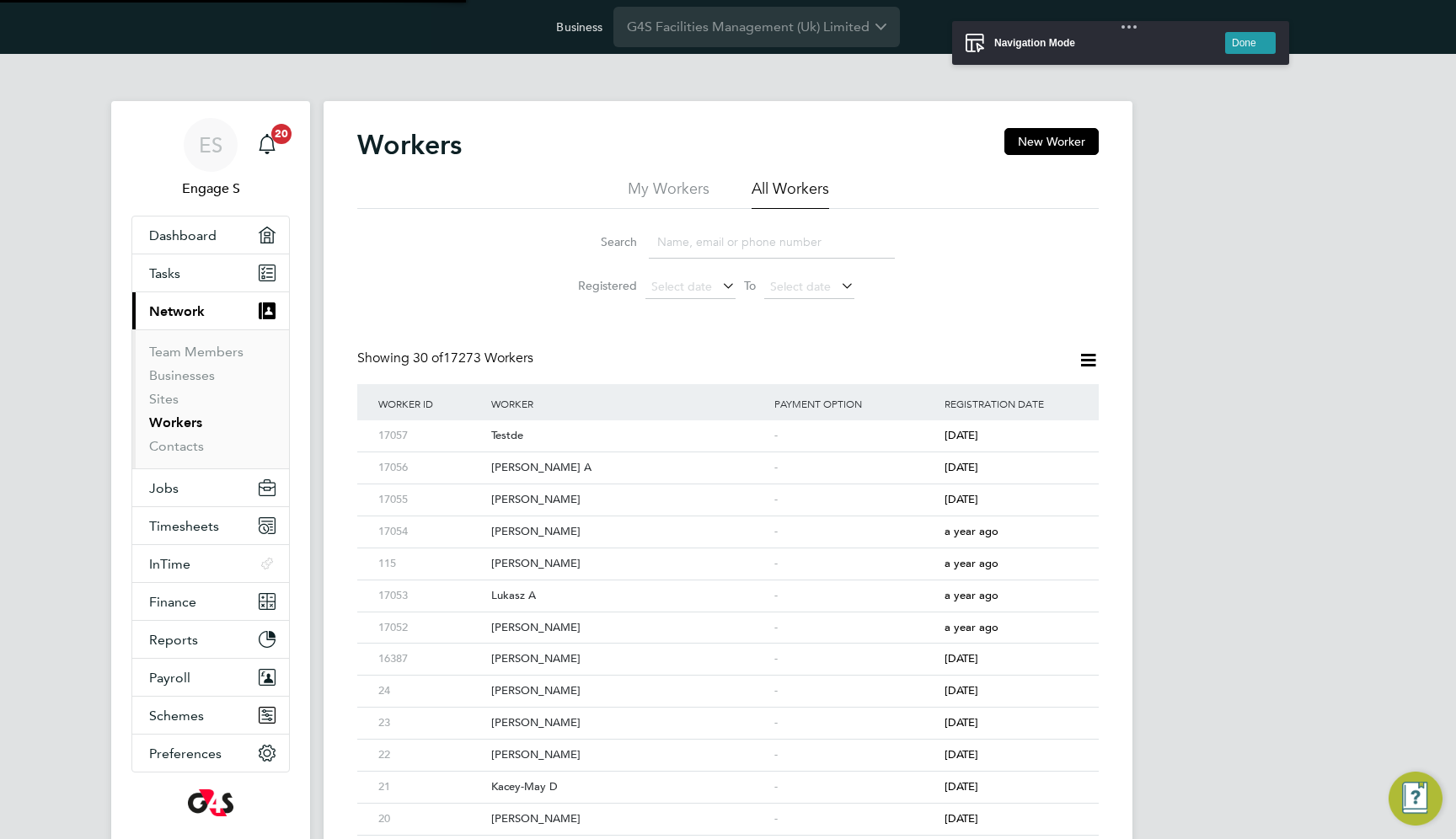
scroll to position [8, 0]
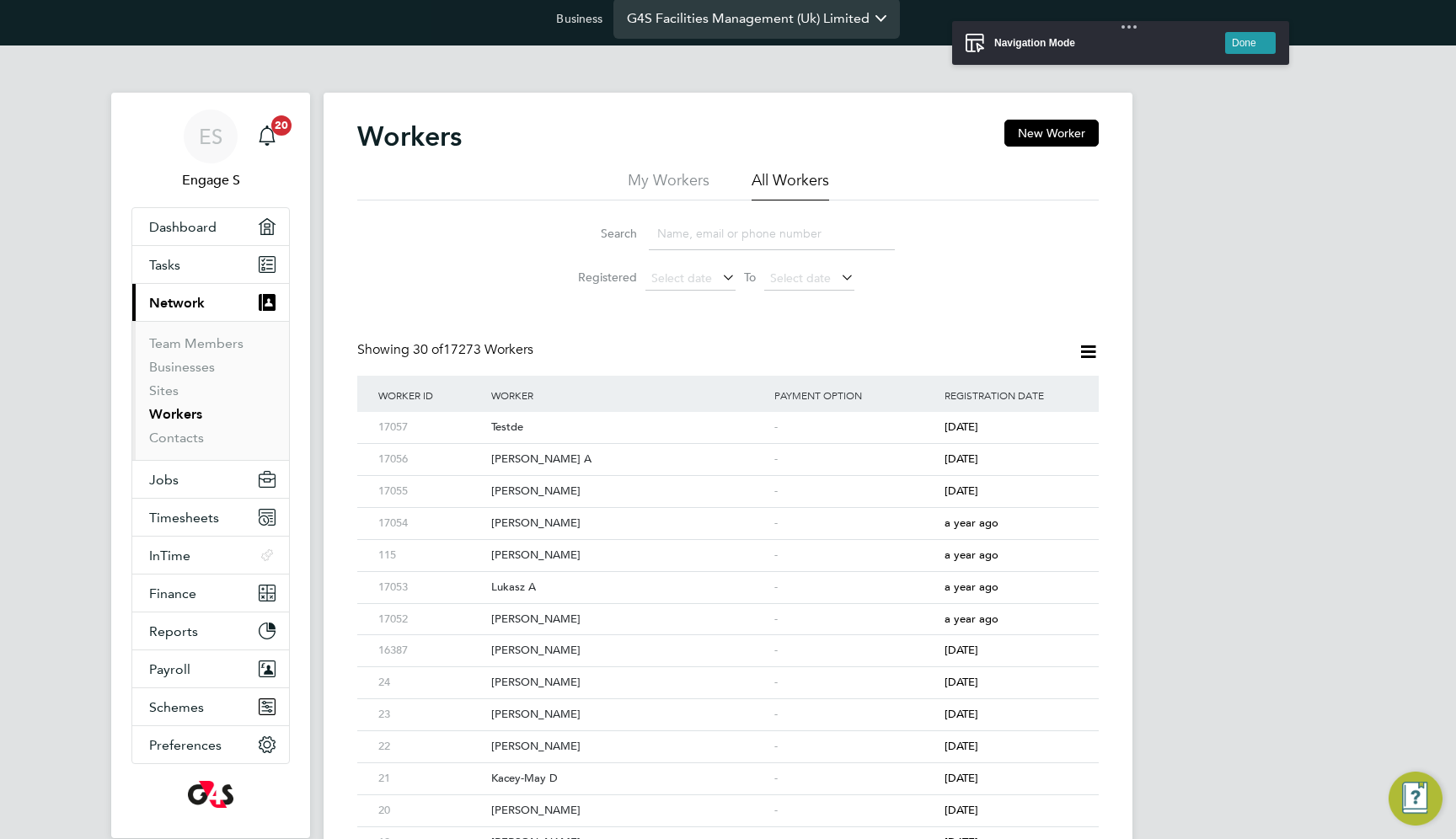
click at [693, 16] on input "G4S Facilities Management (Uk) Limited" at bounding box center [756, 17] width 286 height 40
type input "Randstad Solutions Limited"
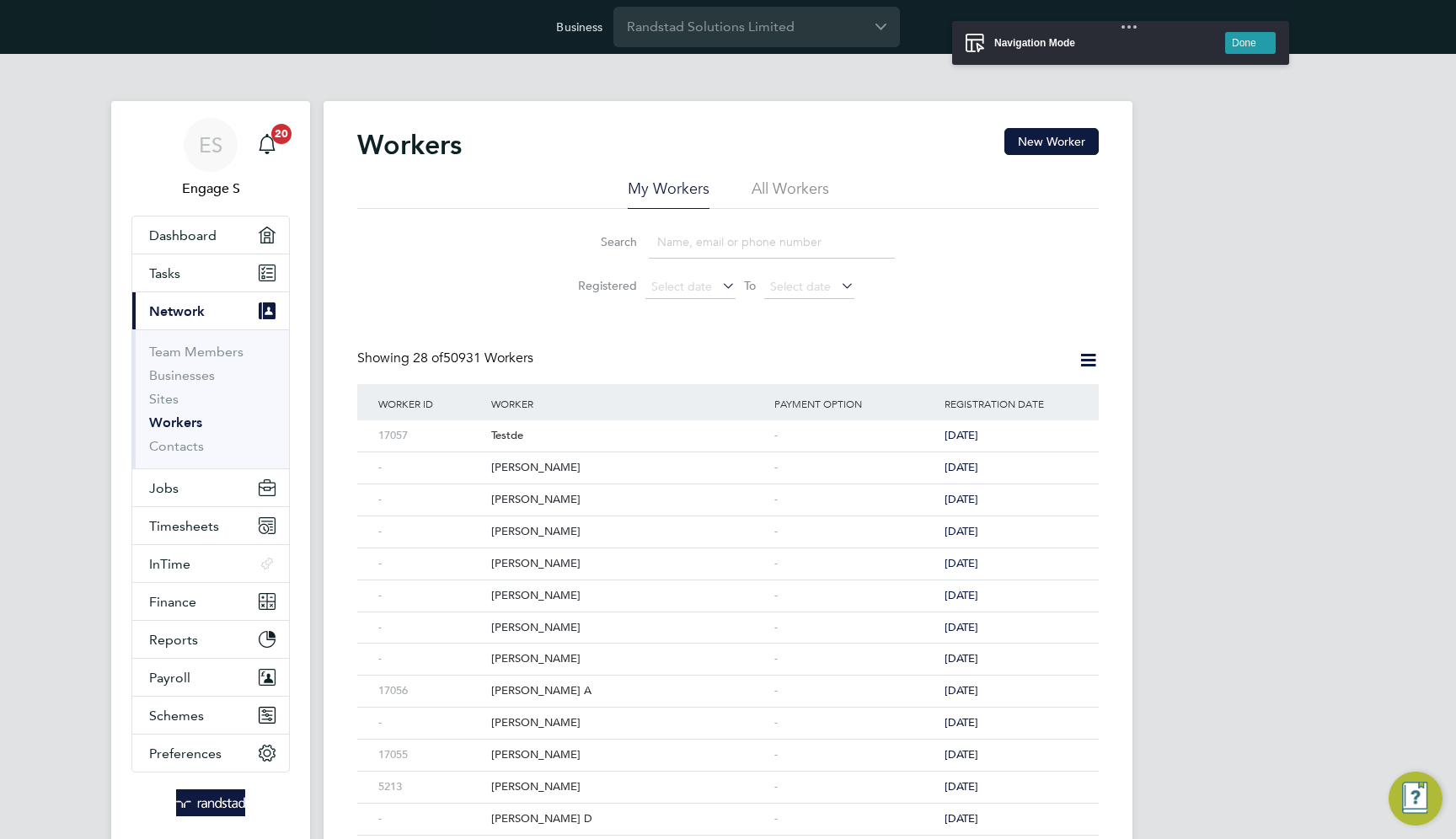
click at [779, 190] on li "All Workers" at bounding box center [790, 193] width 77 height 30
click at [518, 439] on div "Testde" at bounding box center [629, 436] width 283 height 31
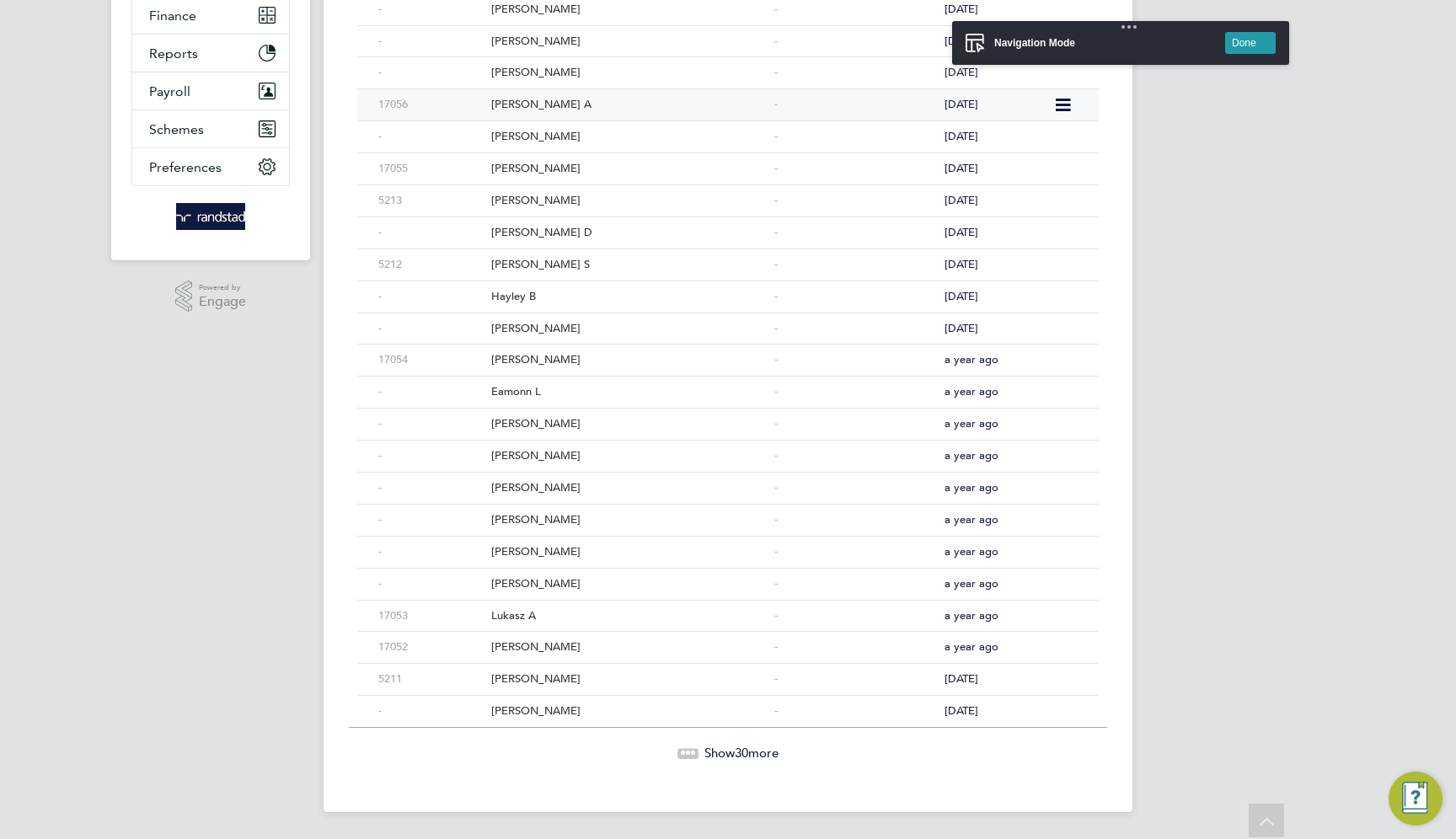
click at [632, 676] on div "Adrian C" at bounding box center [629, 679] width 283 height 31
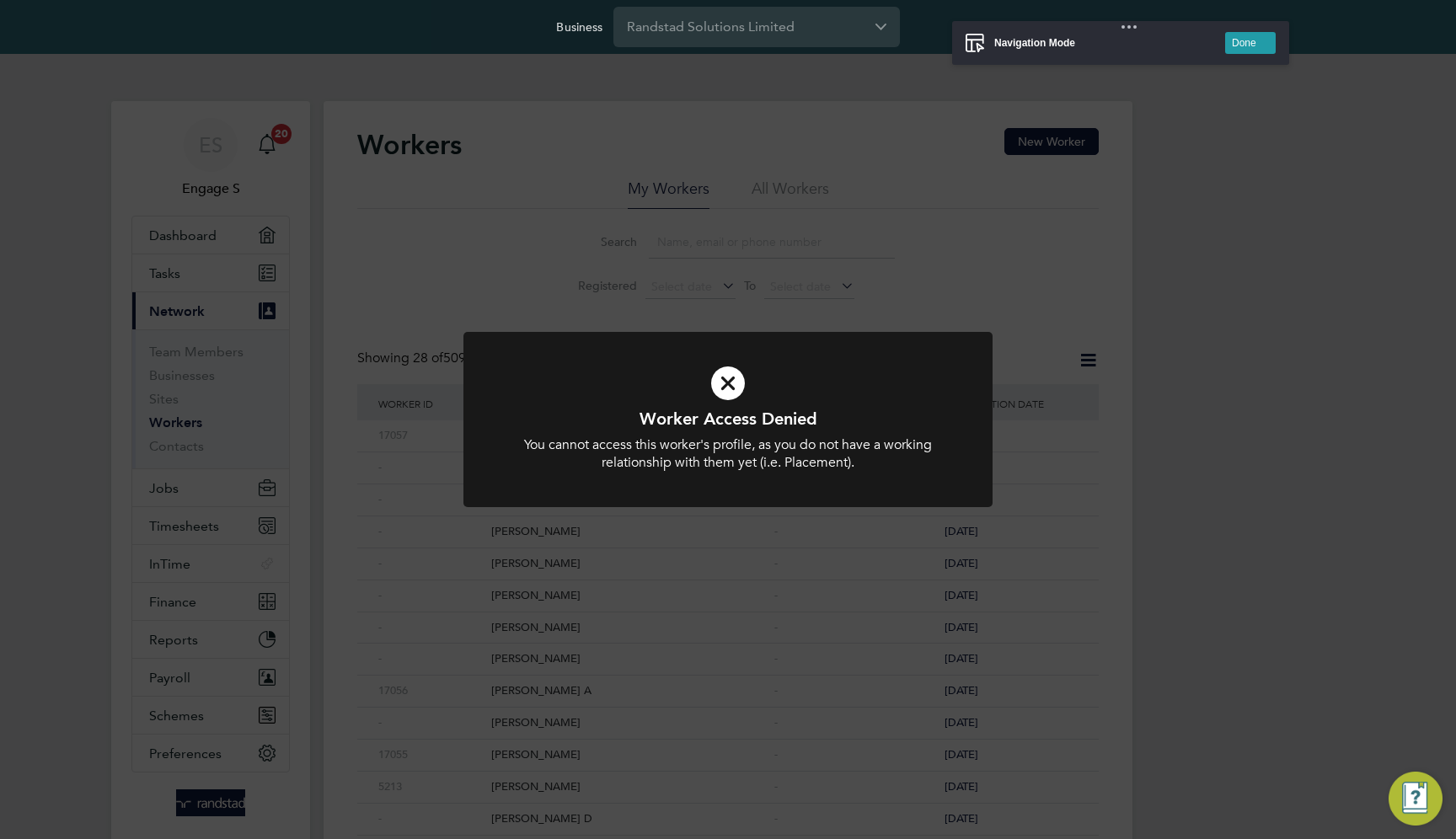
click at [943, 253] on div "Worker Access Denied You cannot access this worker's profile, as you do not hav…" at bounding box center [728, 420] width 1456 height 839
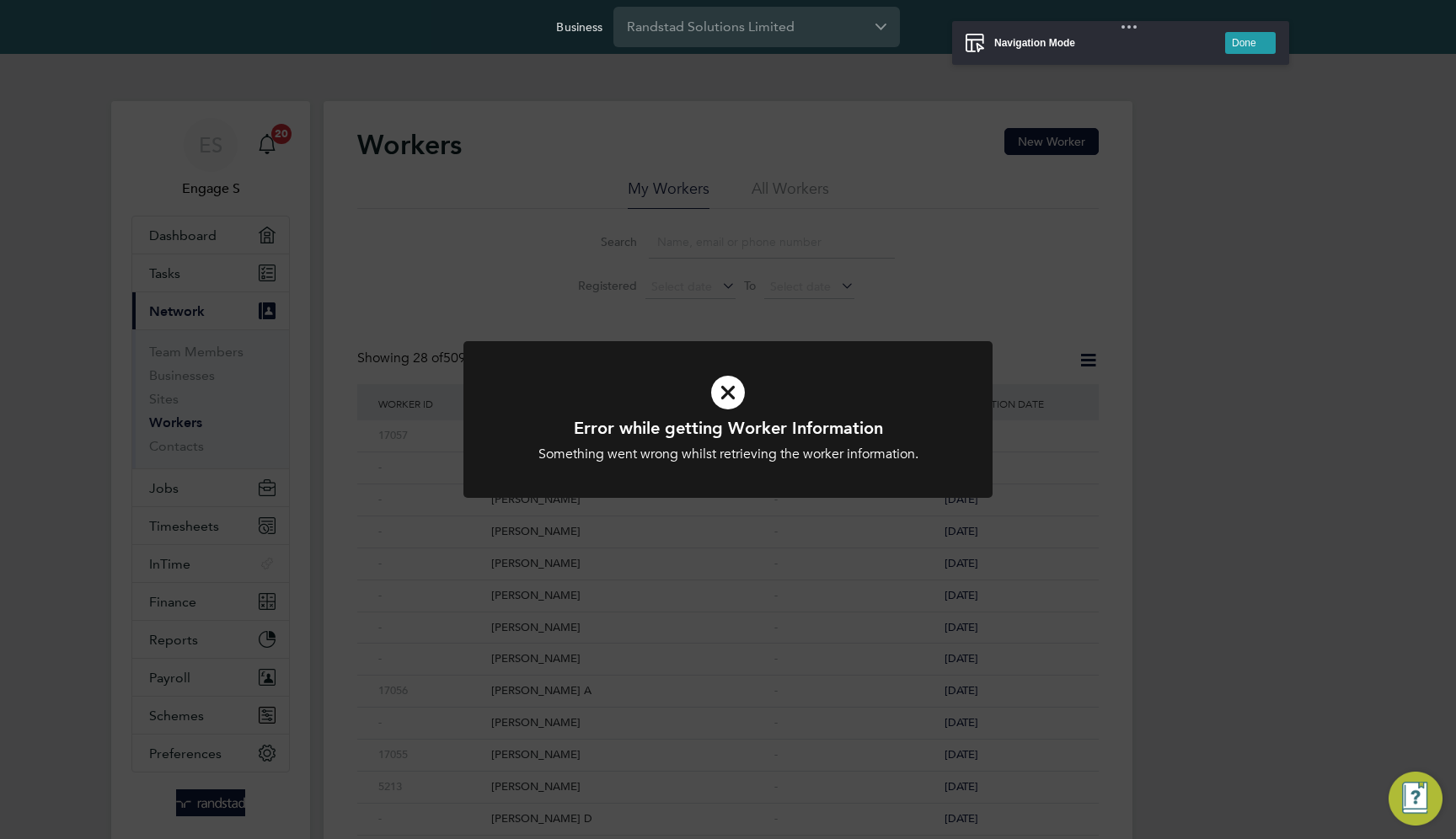
click at [820, 201] on div "Error while getting Worker Information Something went wrong whilst retrieving t…" at bounding box center [728, 420] width 1456 height 839
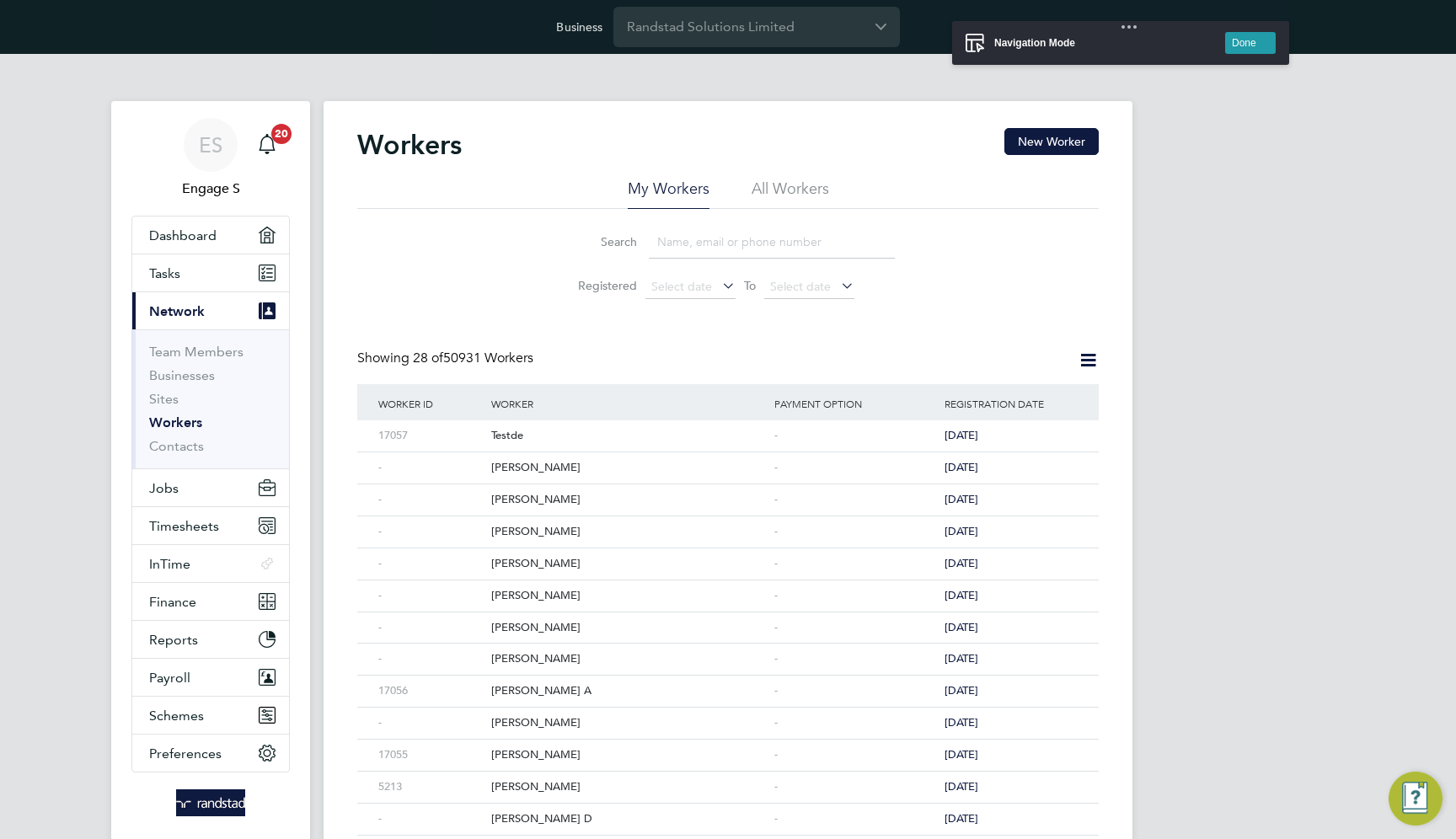
click at [787, 184] on div "Workers New Worker My Workers All Workers Search Registered Select date To Sele…" at bounding box center [727, 749] width 809 height 1296
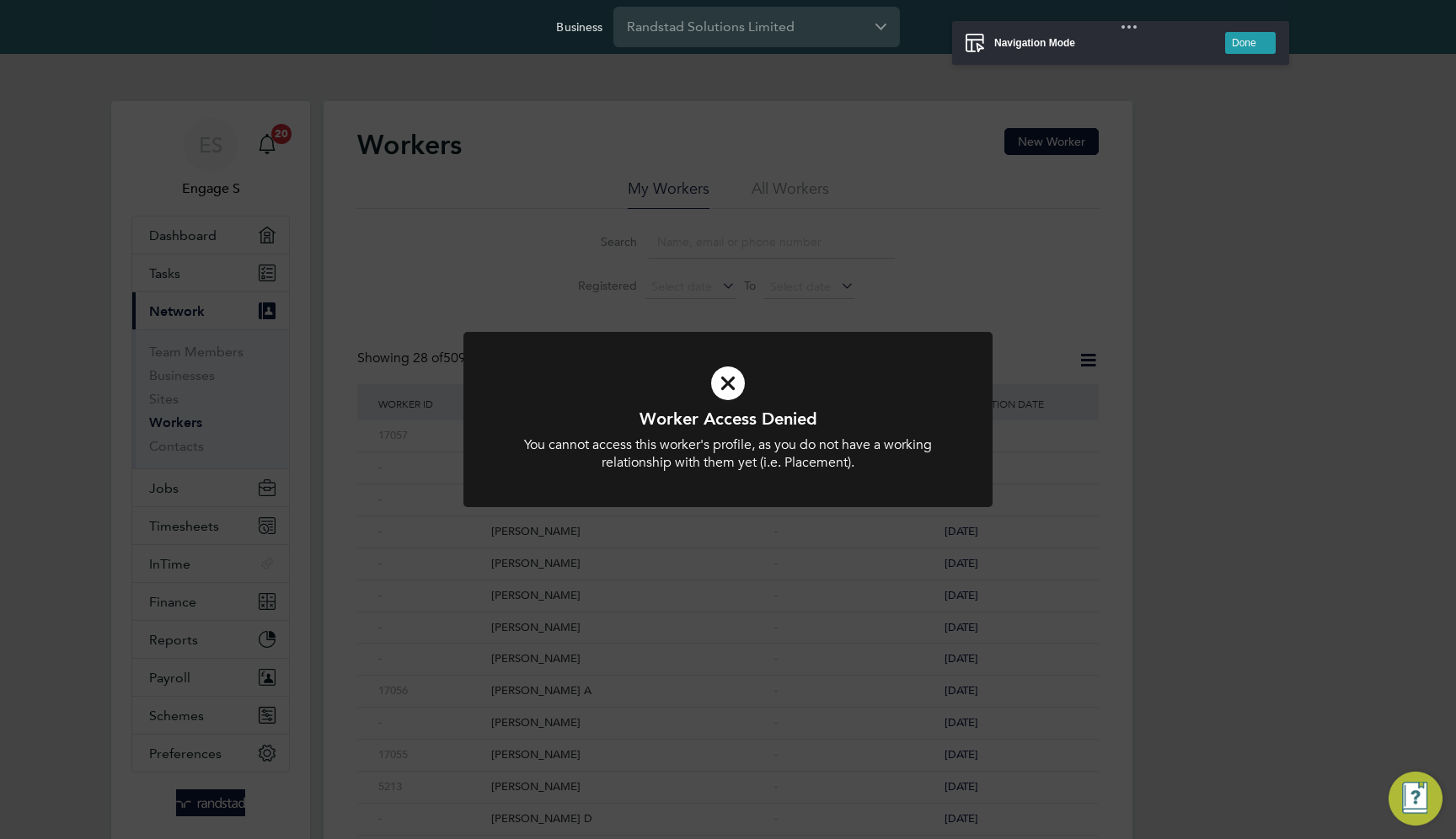
click at [787, 184] on div "Worker Access Denied You cannot access this worker's profile, as you do not hav…" at bounding box center [728, 420] width 1456 height 839
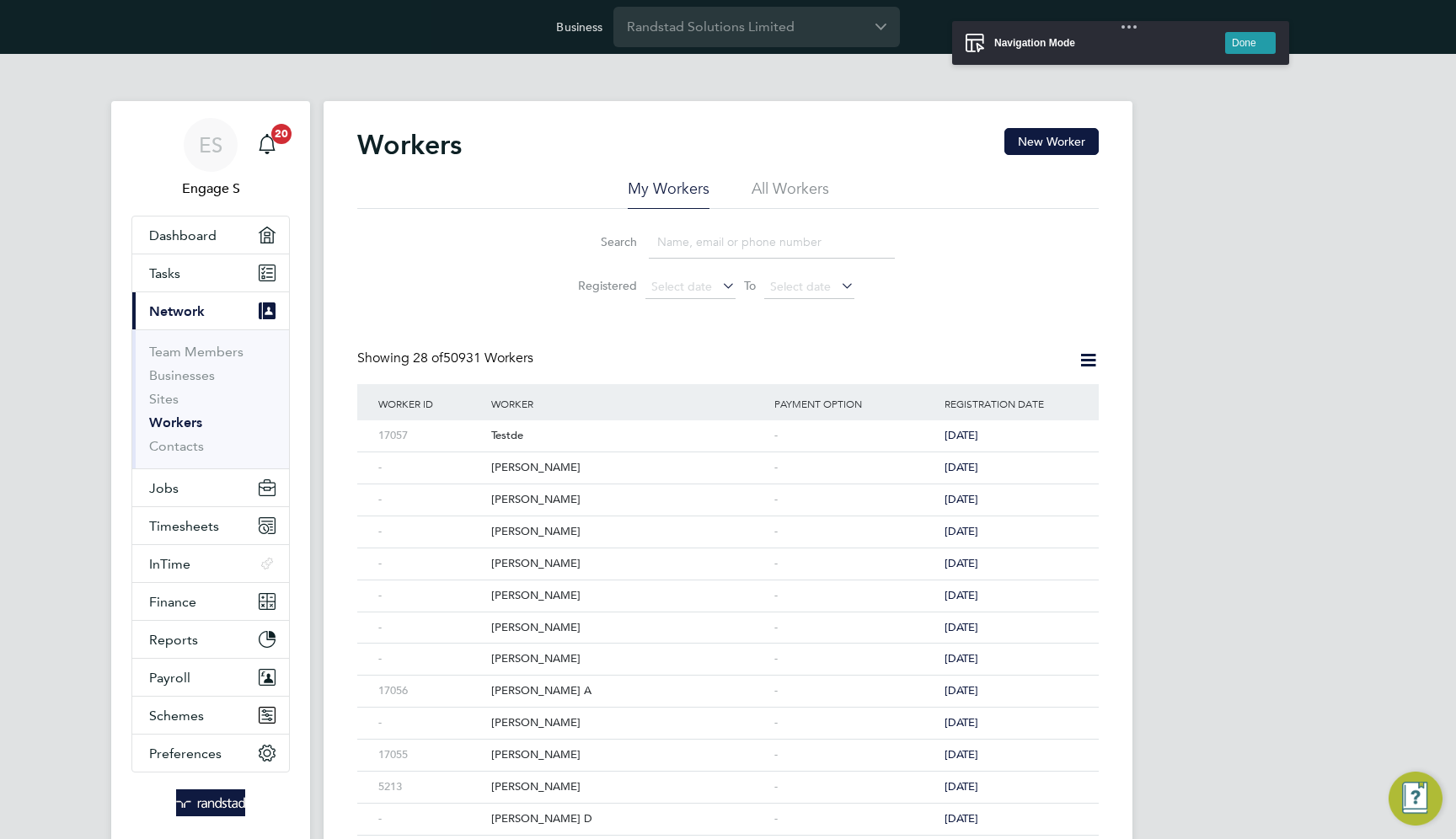
click at [787, 186] on div "Worker Access Denied You cannot access this worker's profile, as you do not hav…" at bounding box center [728, 420] width 1456 height 839
click at [787, 186] on li "All Workers" at bounding box center [790, 193] width 77 height 30
click at [621, 472] on div "Andre P" at bounding box center [629, 467] width 283 height 31
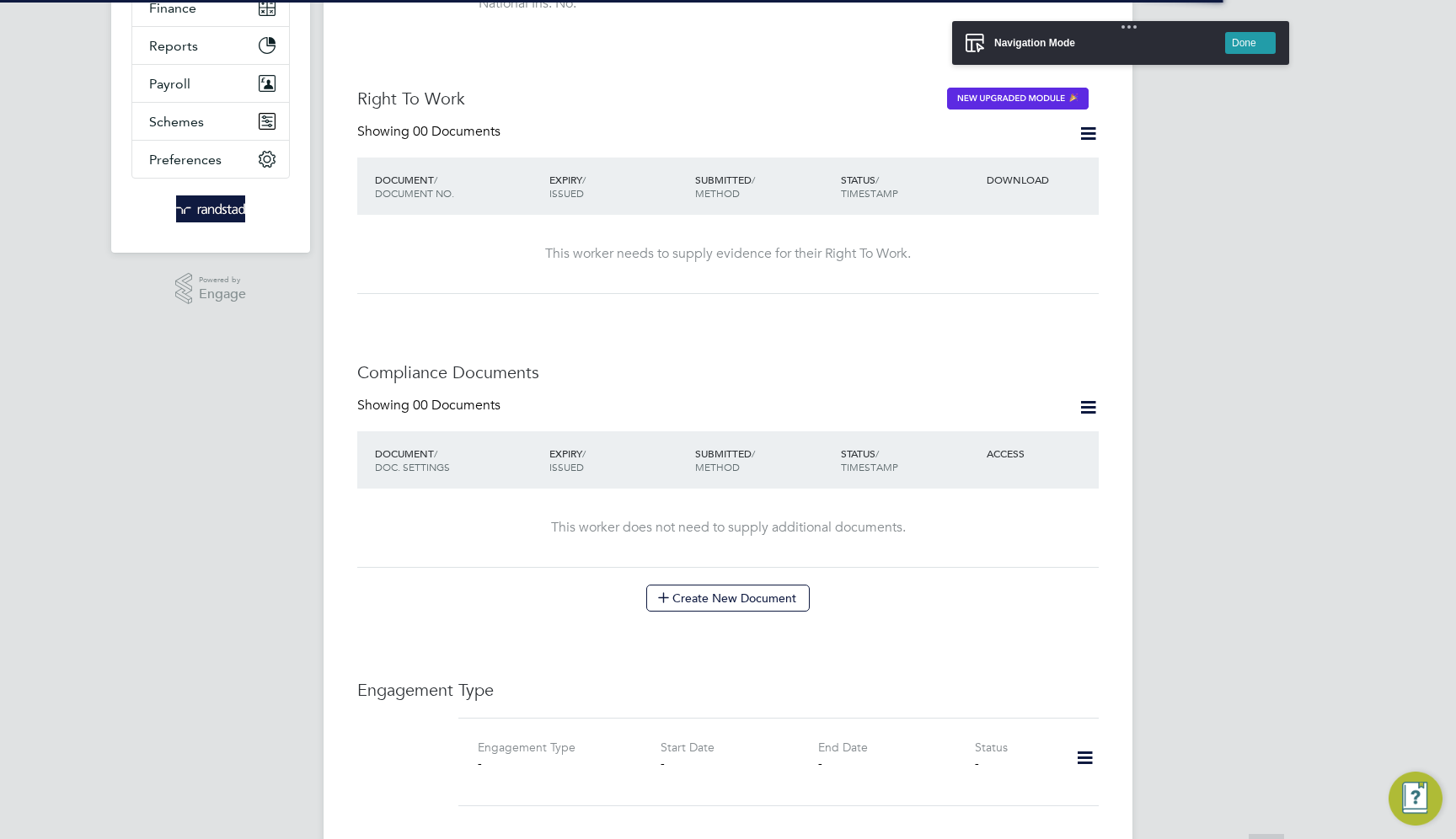
scroll to position [621, 0]
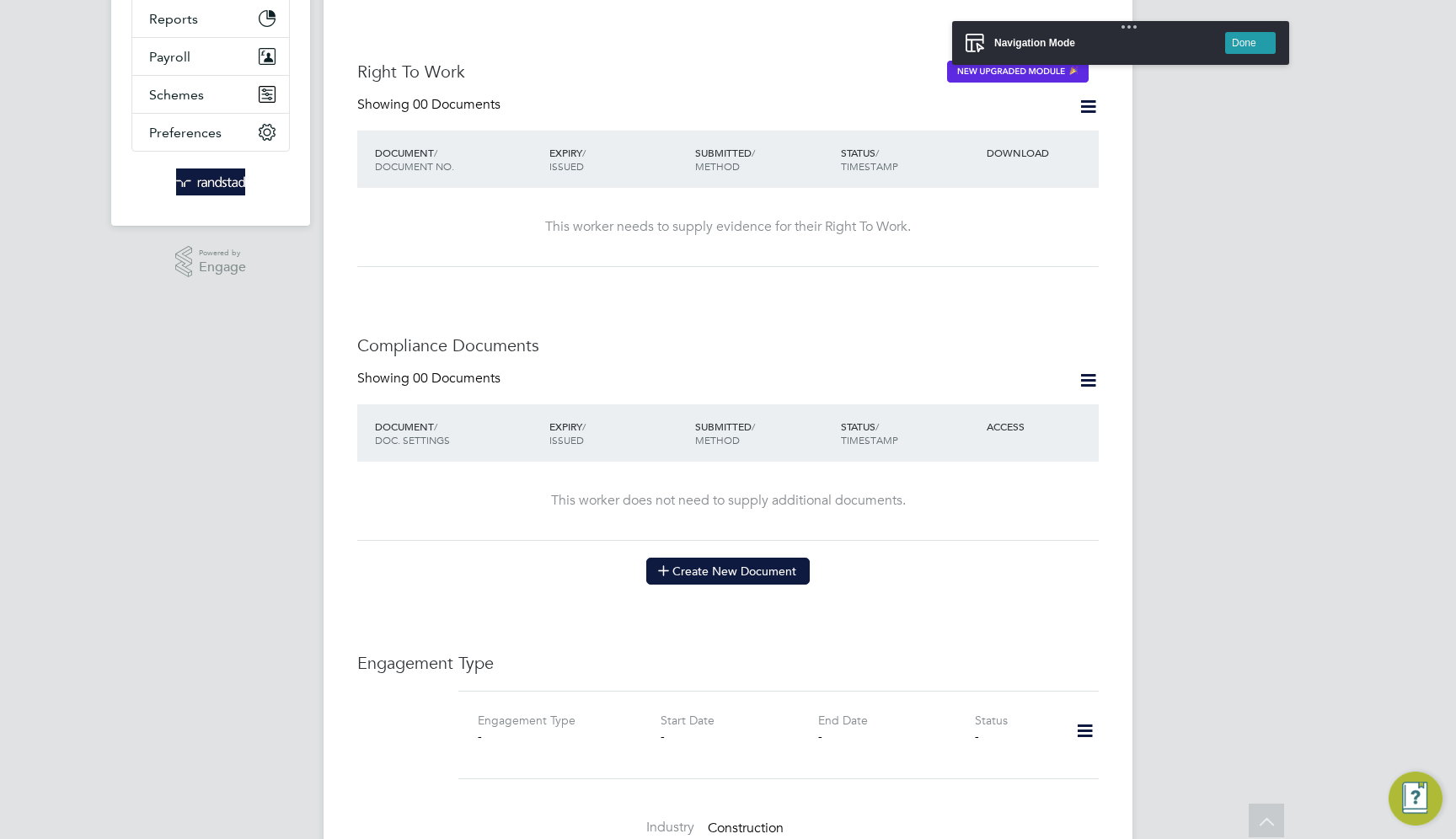
click at [751, 557] on button "Create New Document" at bounding box center [728, 570] width 164 height 27
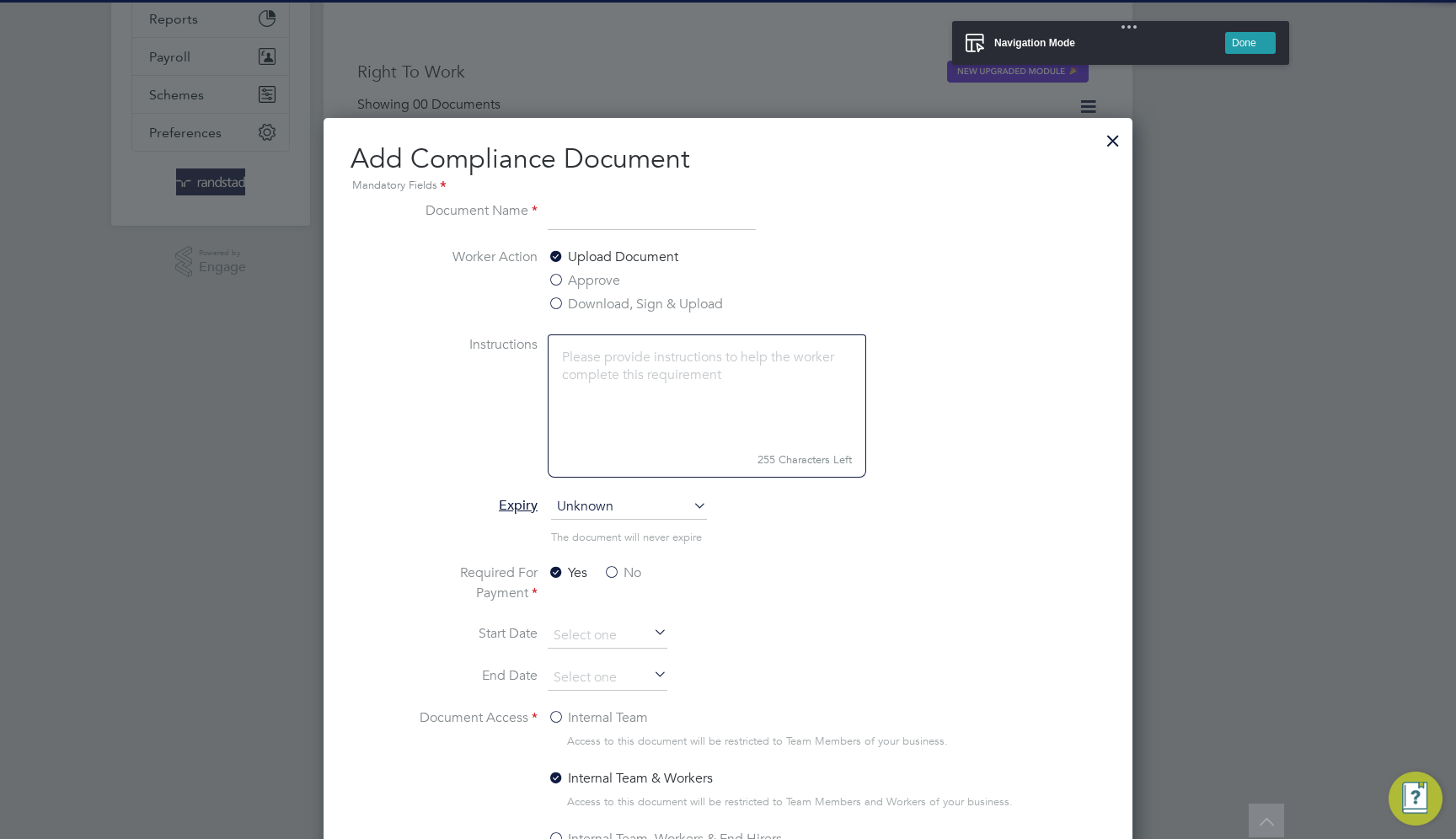
scroll to position [883, 810]
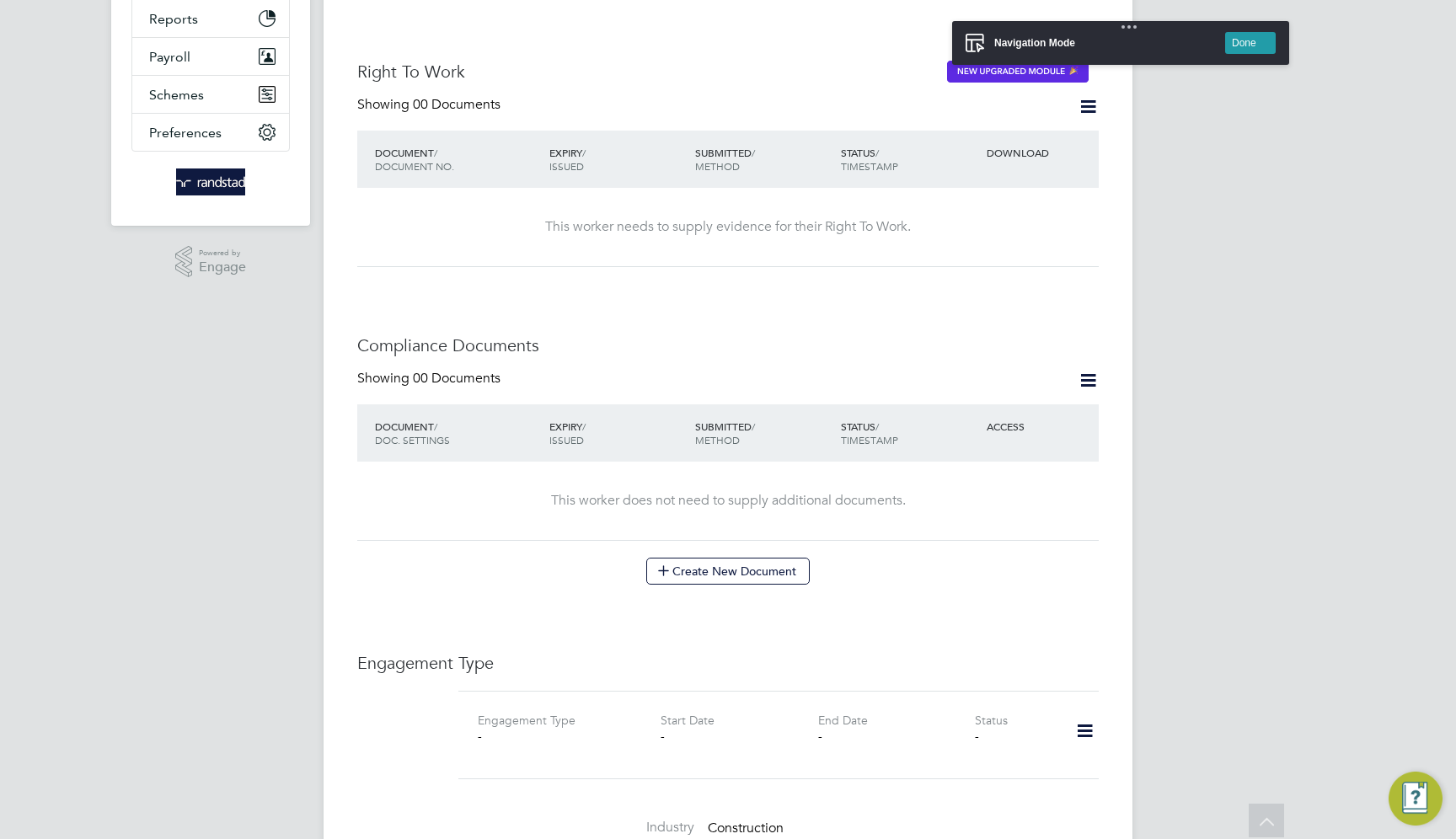
click at [1092, 370] on icon at bounding box center [1088, 380] width 21 height 21
click at [1055, 402] on li "Document Settings" at bounding box center [1033, 404] width 124 height 24
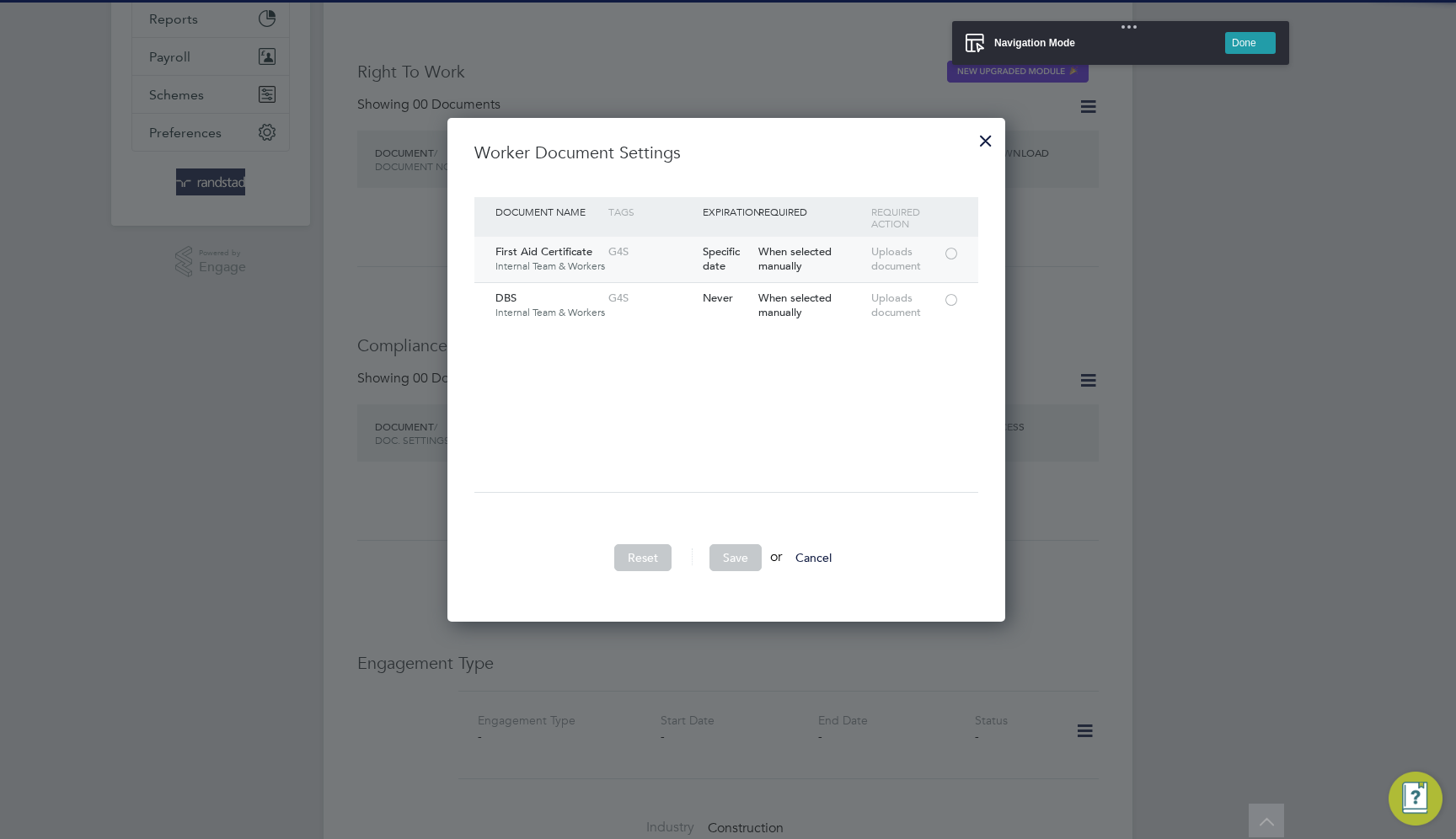
scroll to position [582, 560]
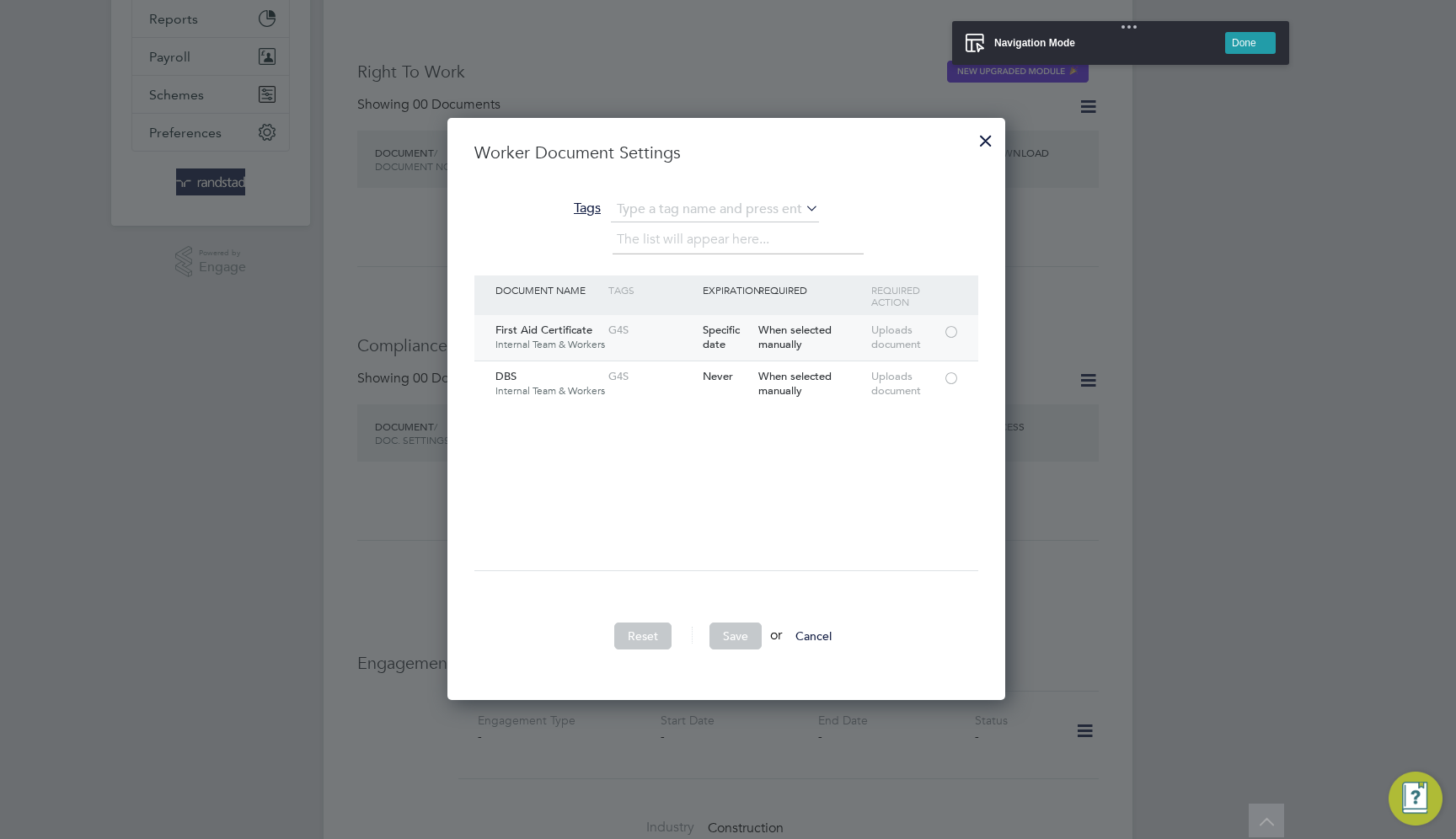
click at [949, 332] on div at bounding box center [951, 330] width 17 height 13
click at [744, 636] on button "Save" at bounding box center [735, 635] width 52 height 27
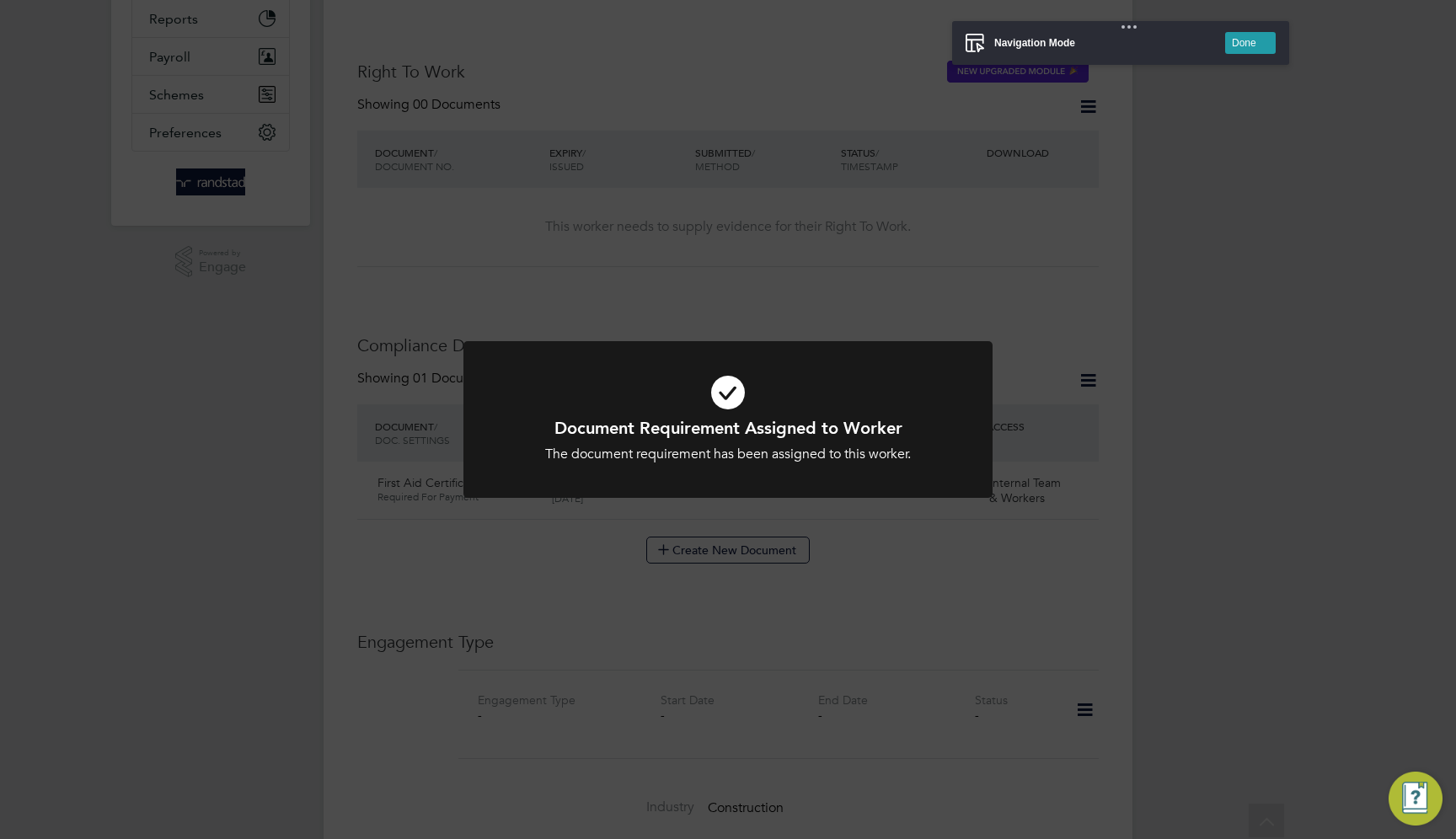
click at [921, 546] on div "Document Requirement Assigned to Worker The document requirement has been assig…" at bounding box center [728, 420] width 1456 height 839
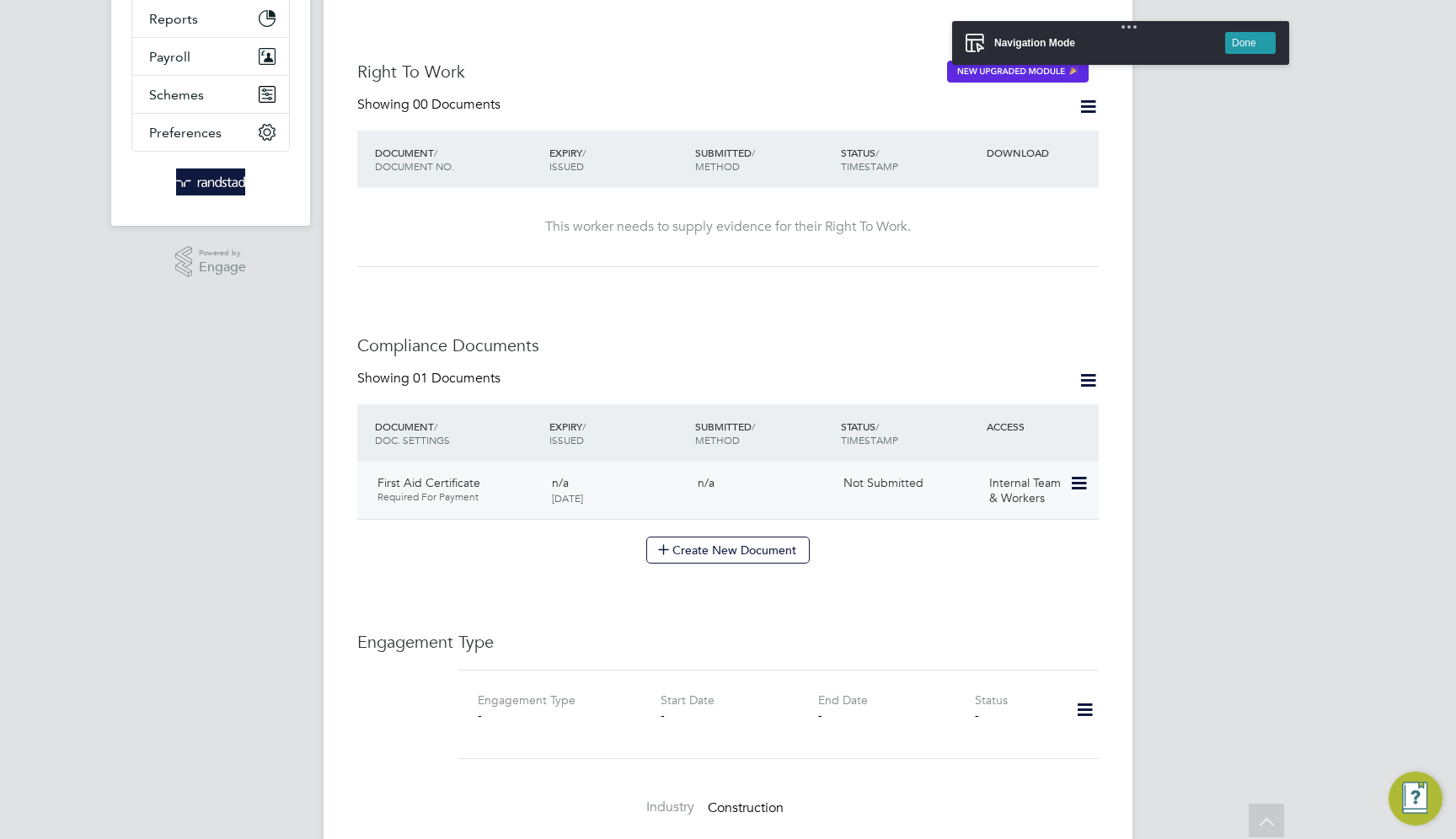
click at [1081, 473] on icon at bounding box center [1077, 483] width 17 height 20
click at [1027, 508] on li "Edit Document" at bounding box center [1023, 508] width 124 height 24
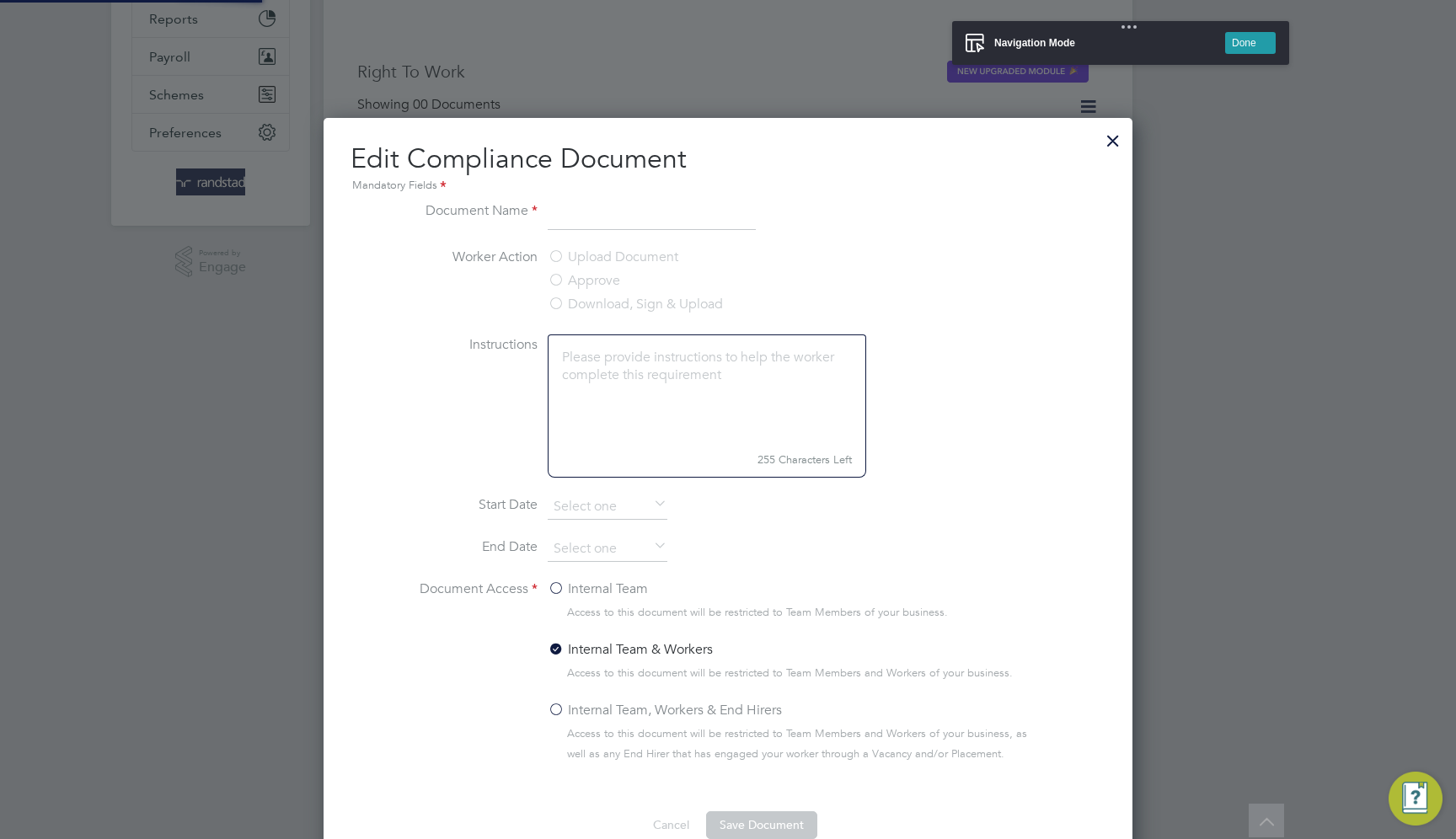
scroll to position [753, 810]
type input "First Aid Certificate"
type input "13 Oct 2025"
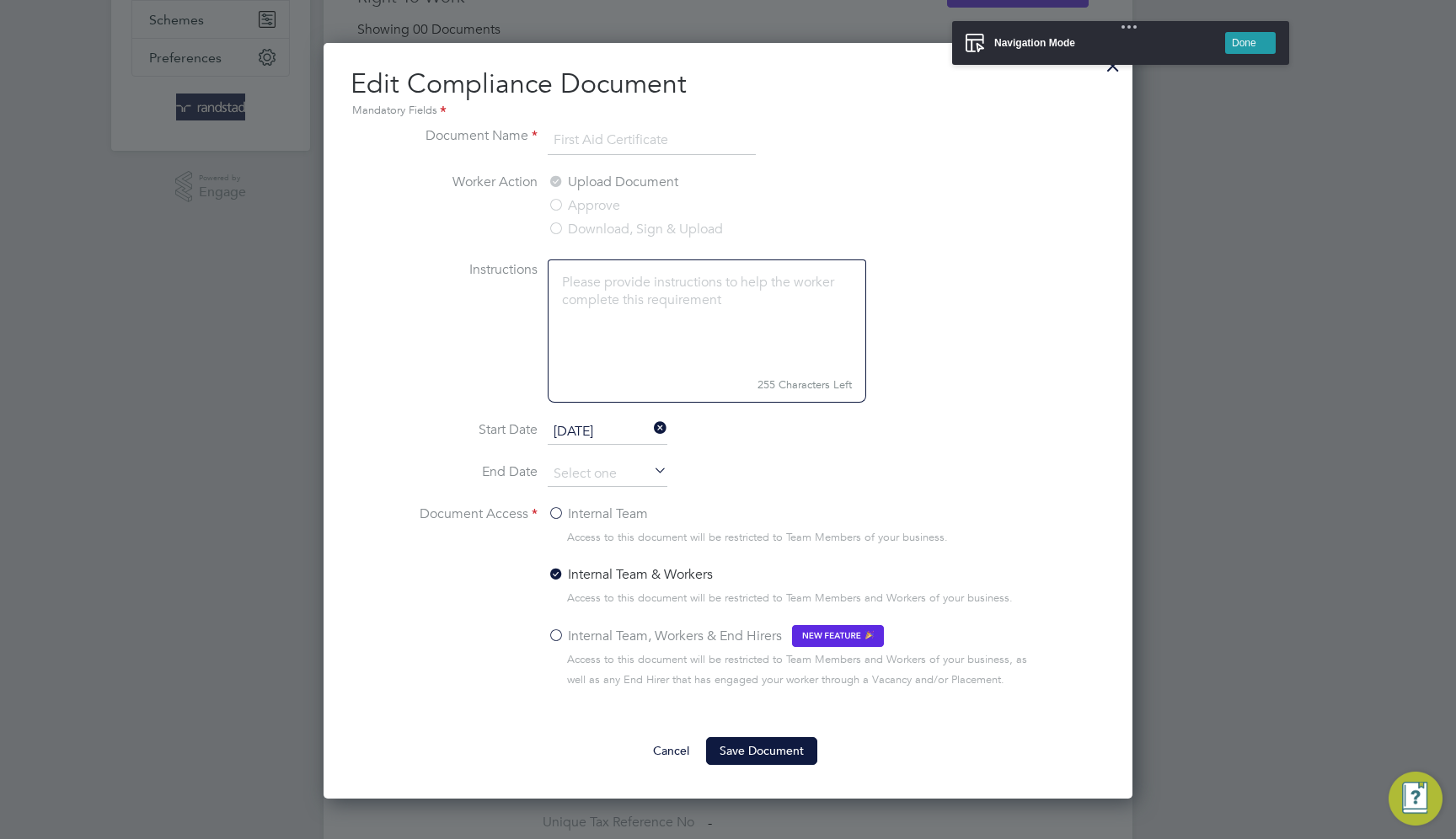
scroll to position [695, 0]
click at [1227, 51] on button "Done" at bounding box center [1250, 43] width 51 height 22
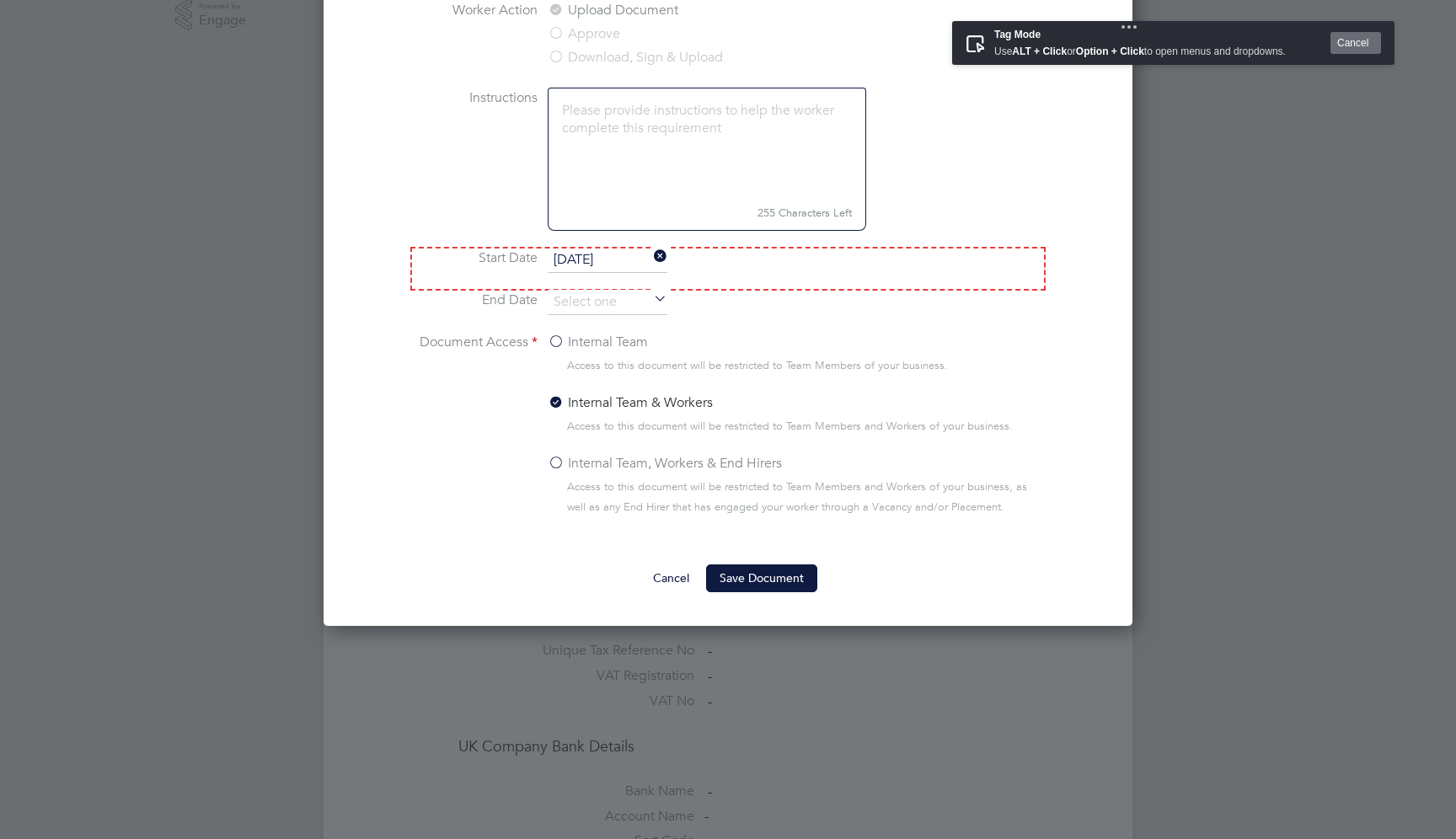
scroll to position [930, 0]
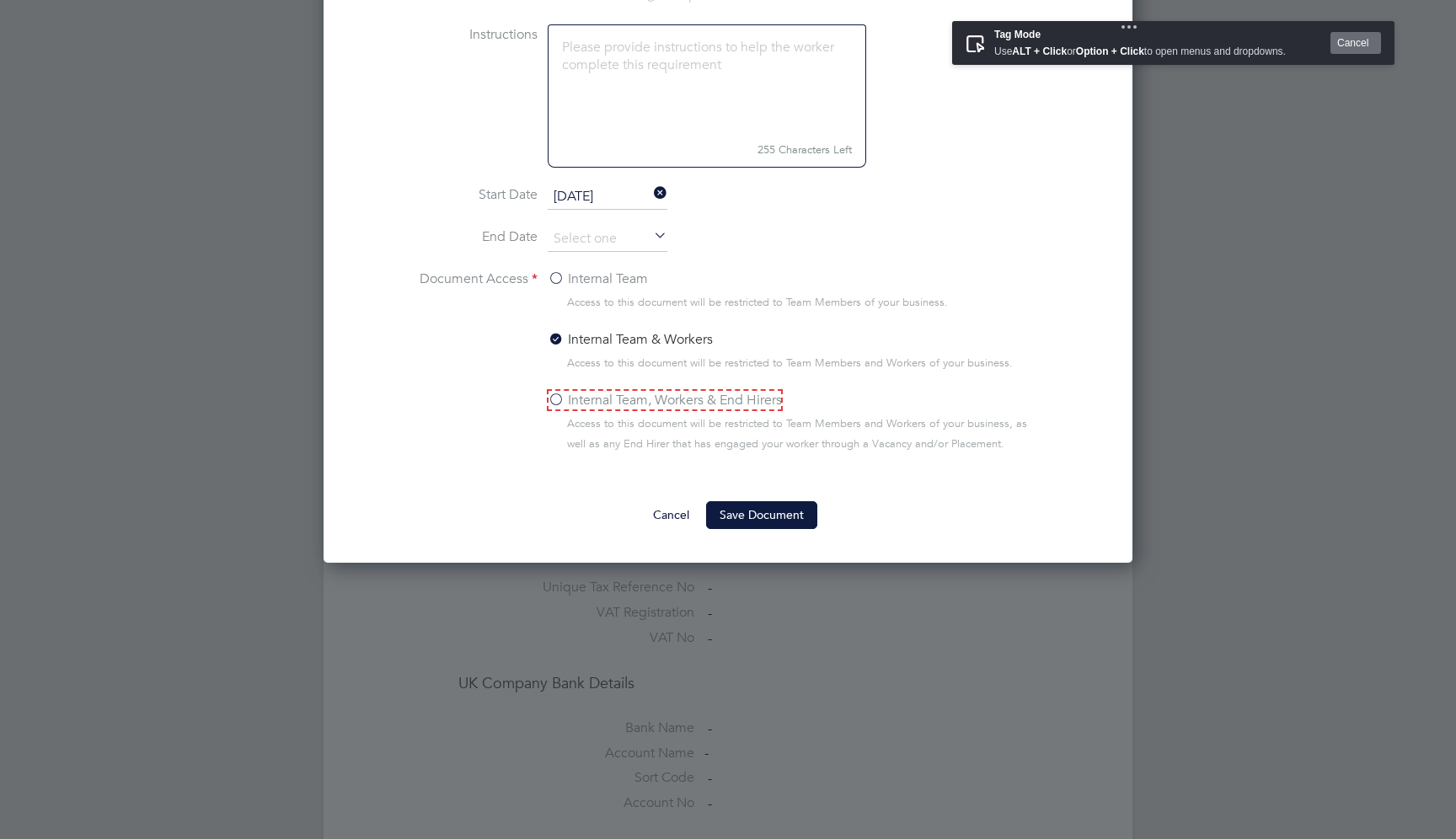
click at [610, 406] on label "Internal Team, Workers & End Hirers" at bounding box center [664, 400] width 234 height 20
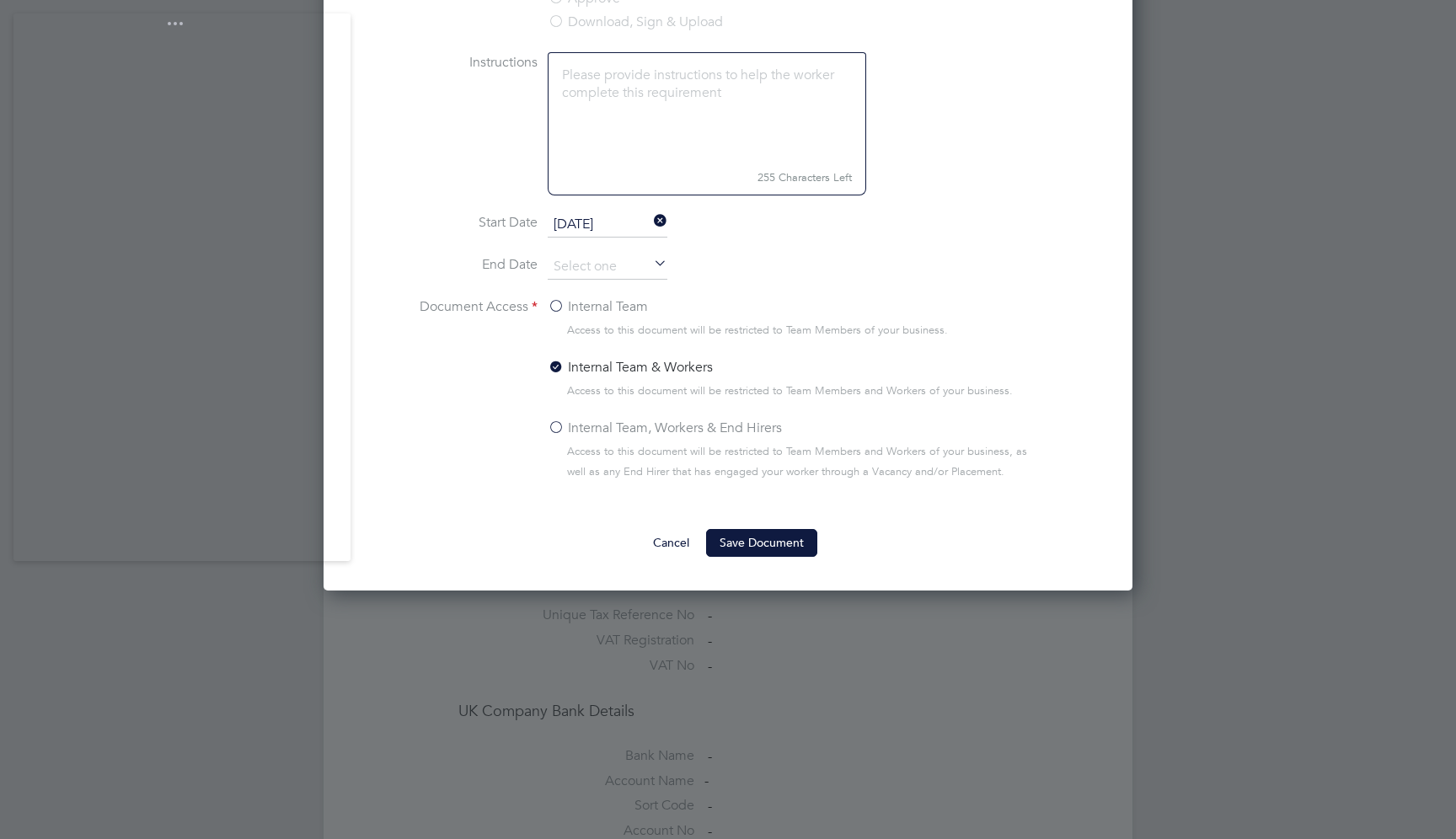
scroll to position [973, 0]
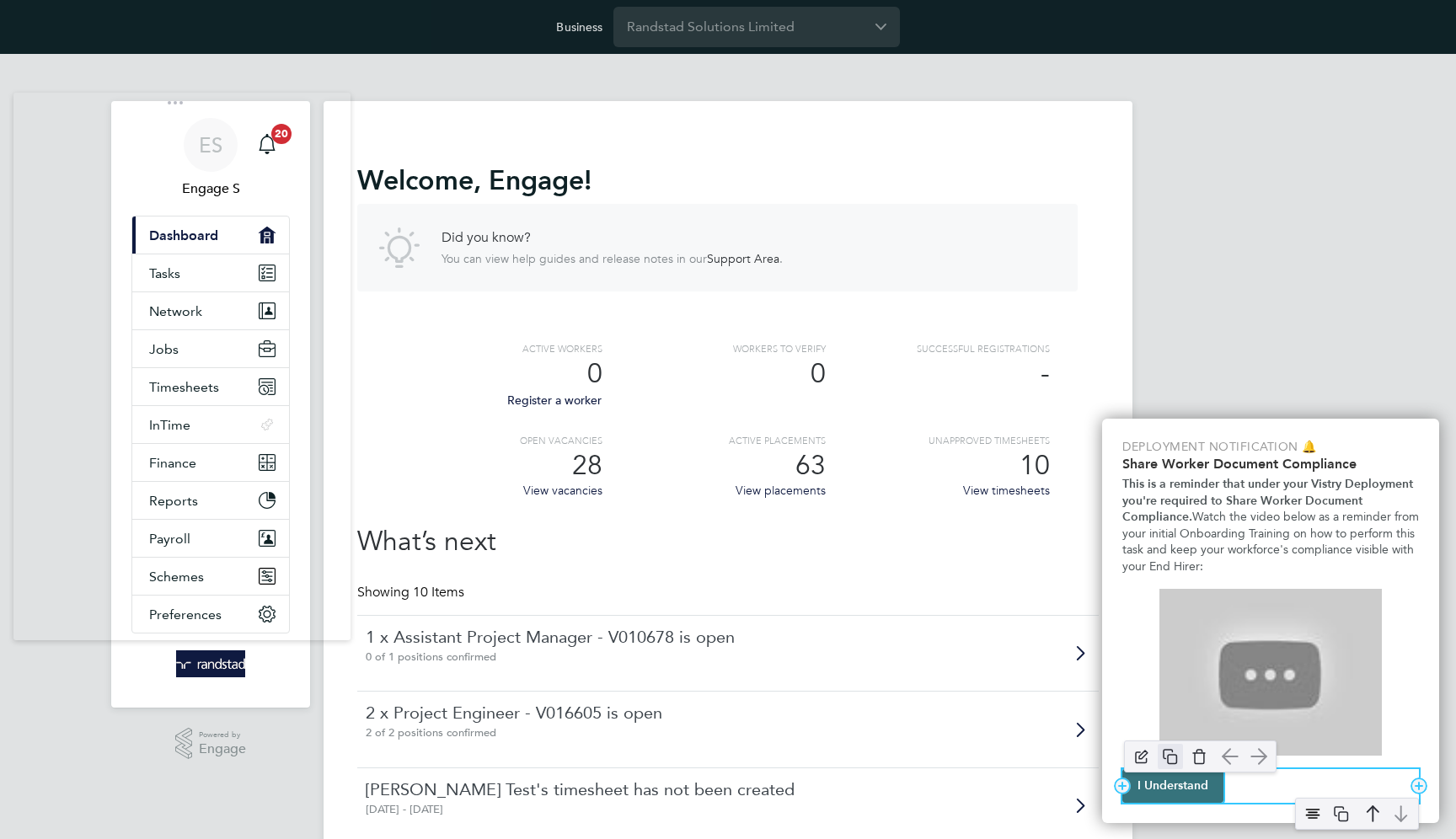
click at [1171, 758] on img "I Understand" at bounding box center [1170, 755] width 25 height 25
click at [1183, 781] on button "I Understand" at bounding box center [1173, 786] width 101 height 34
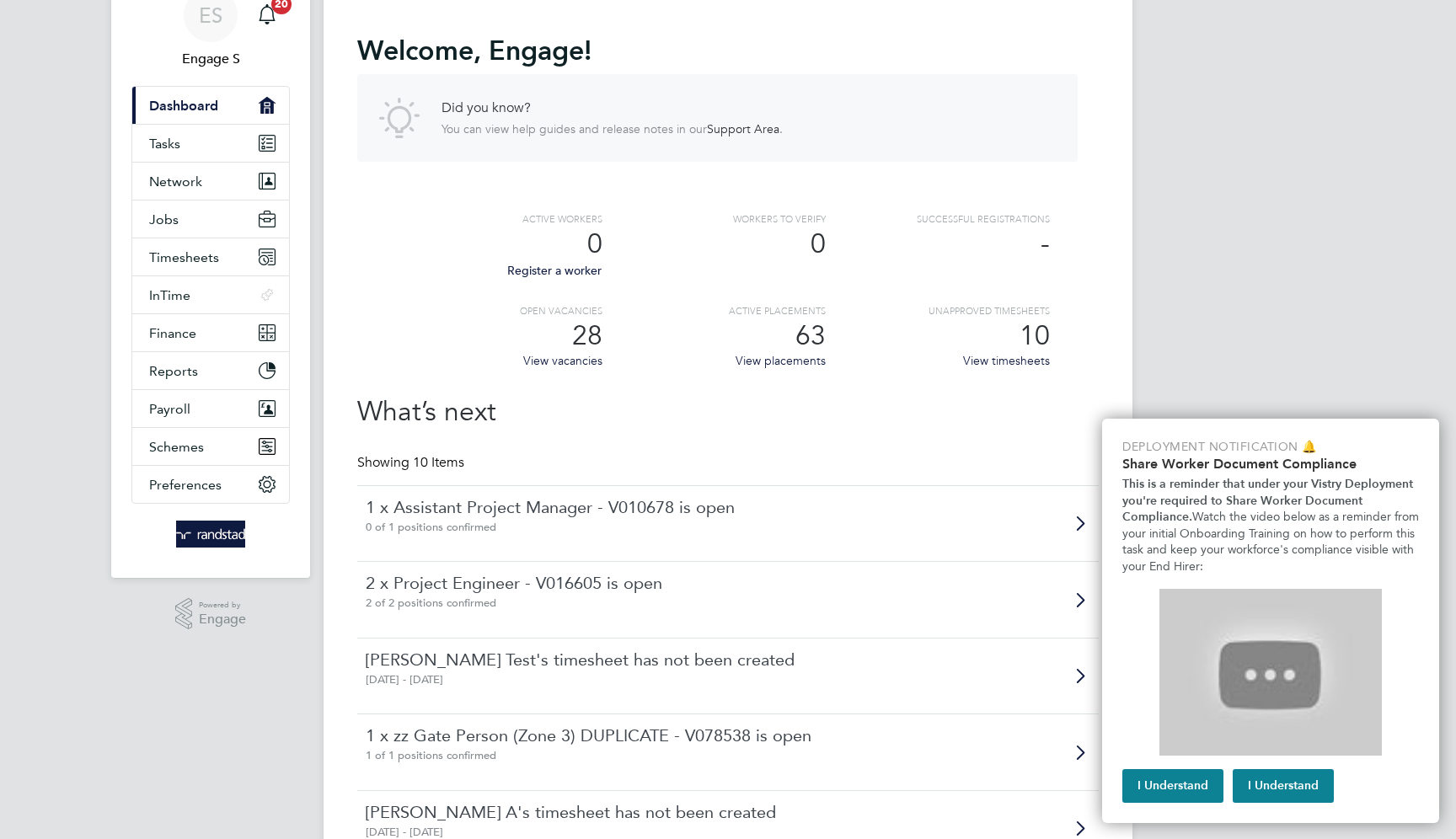
scroll to position [134, 0]
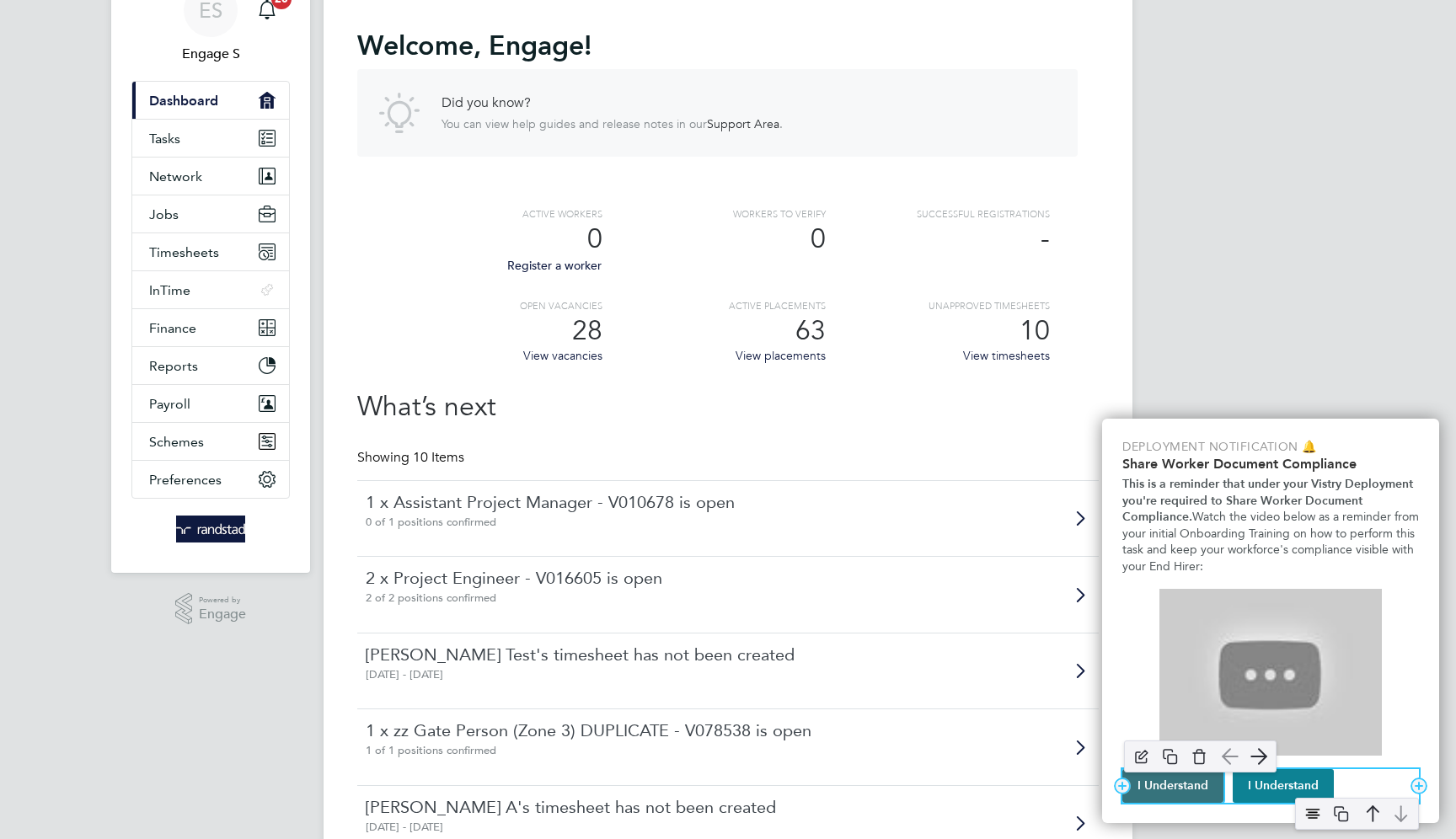
click at [1171, 785] on button "I Understand" at bounding box center [1173, 786] width 101 height 34
